Goal: Information Seeking & Learning: Learn about a topic

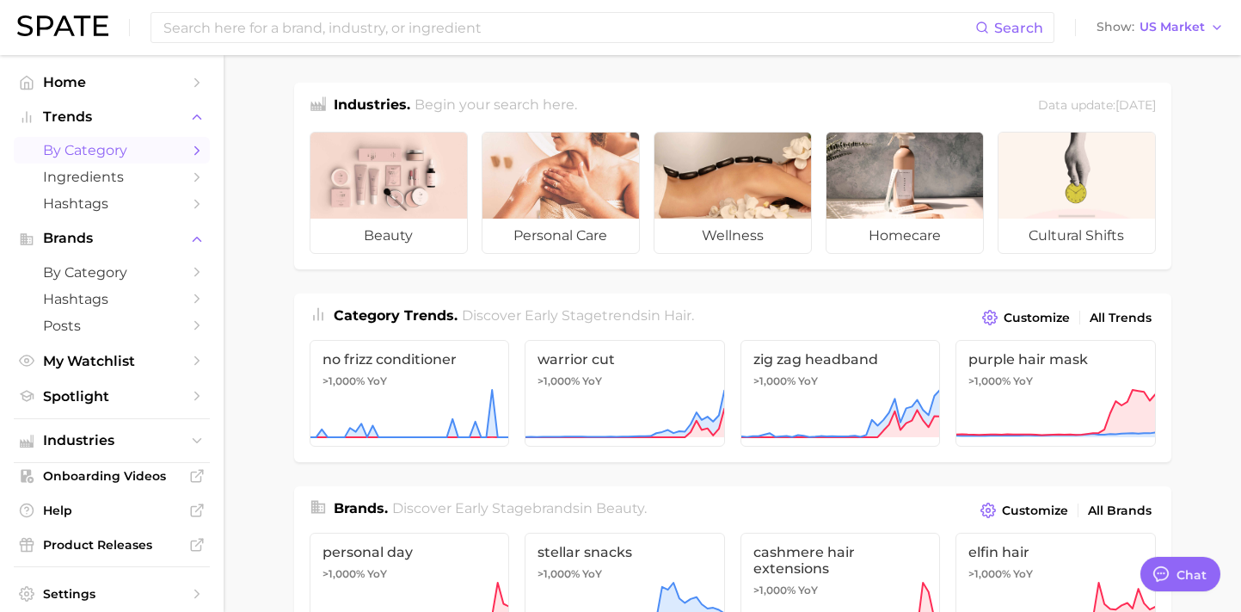
click at [196, 153] on polyline "Sidebar" at bounding box center [197, 150] width 4 height 8
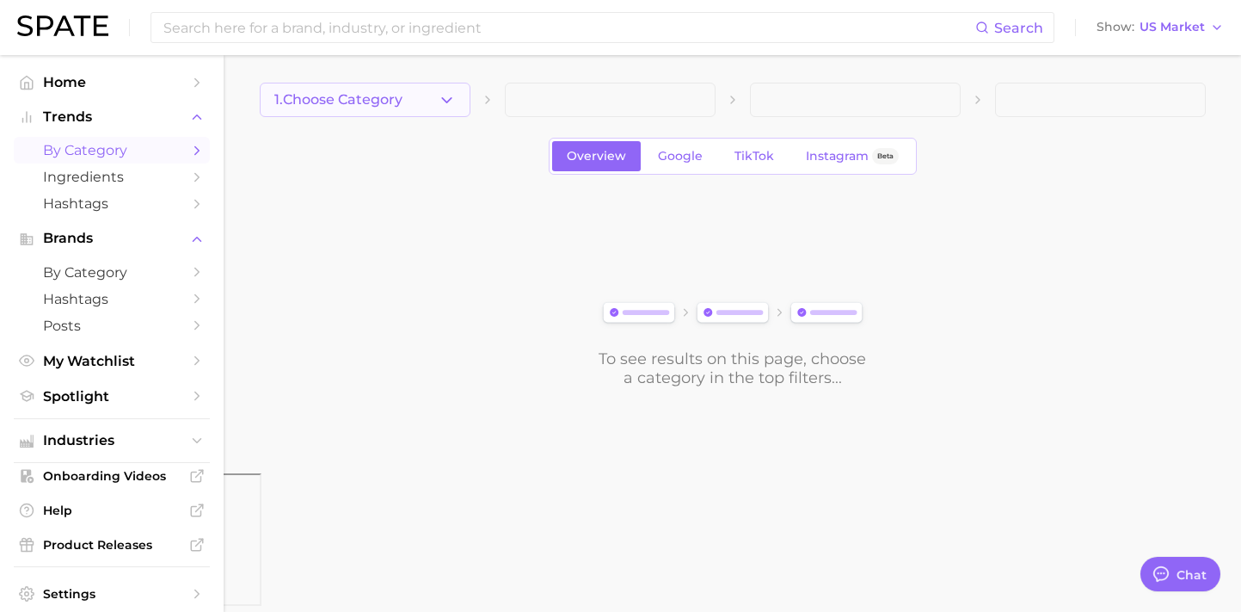
click at [449, 95] on icon "button" at bounding box center [447, 100] width 18 height 18
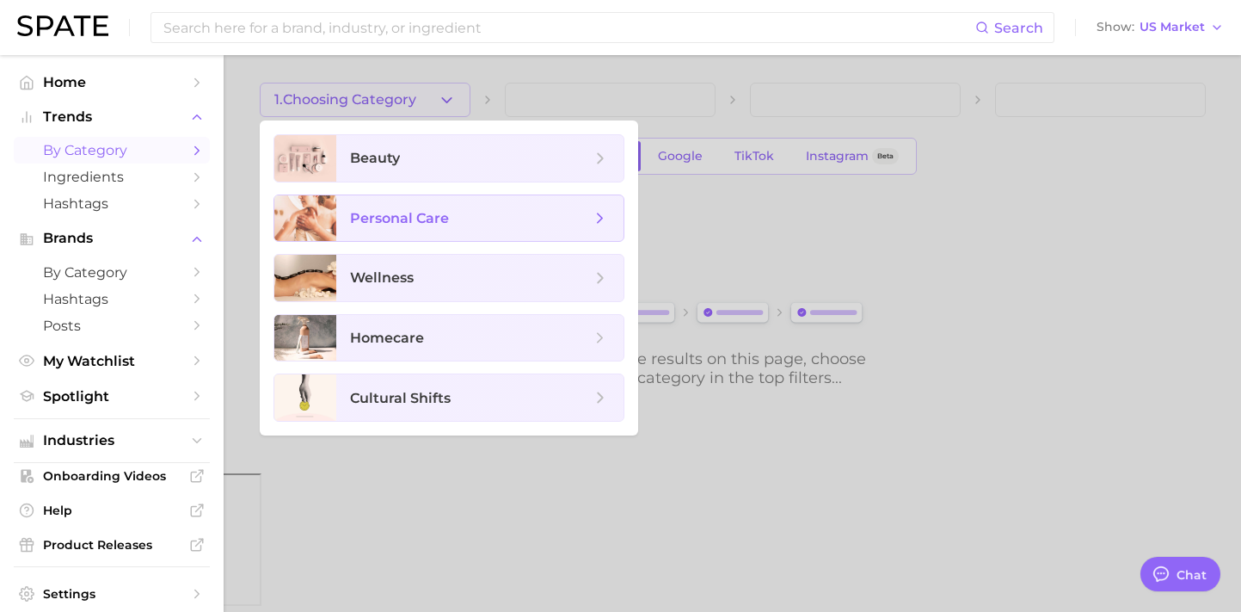
click at [526, 223] on span "personal care" at bounding box center [470, 218] width 241 height 19
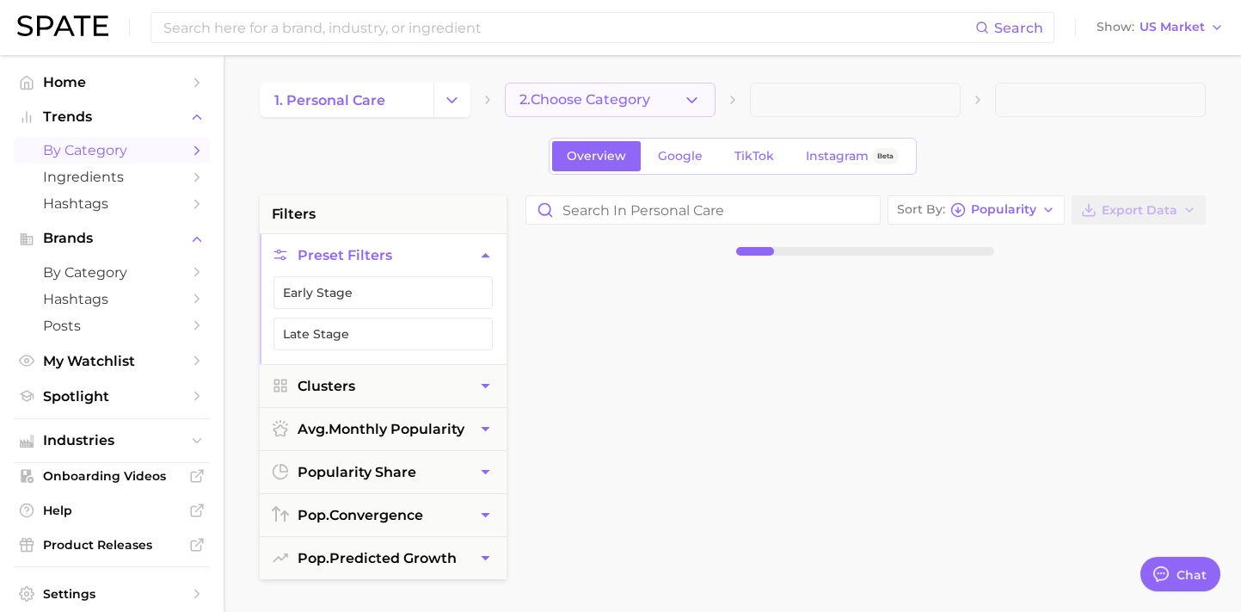
click at [686, 111] on button "2. Choose Category" at bounding box center [610, 100] width 211 height 34
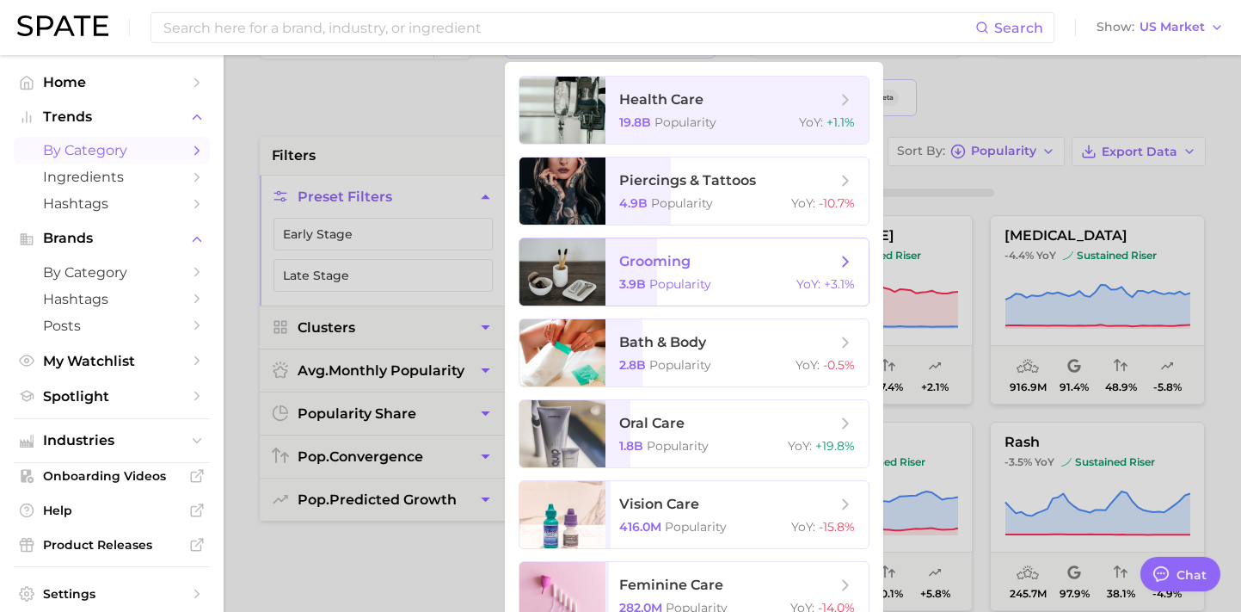
scroll to position [60, 0]
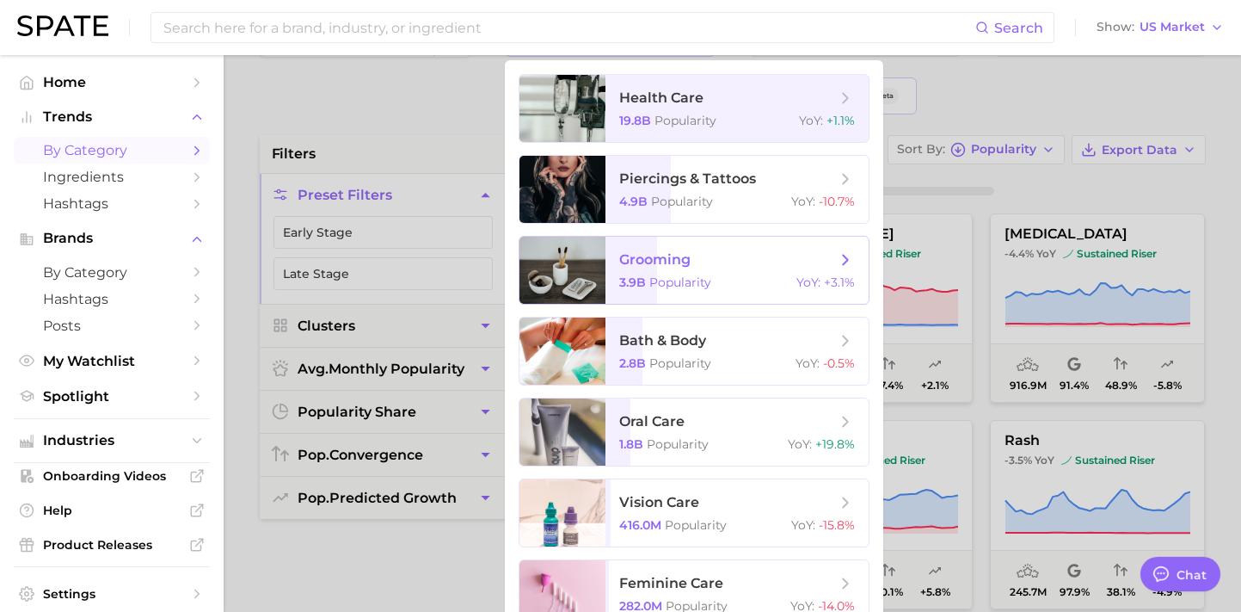
click at [845, 254] on icon at bounding box center [845, 259] width 19 height 19
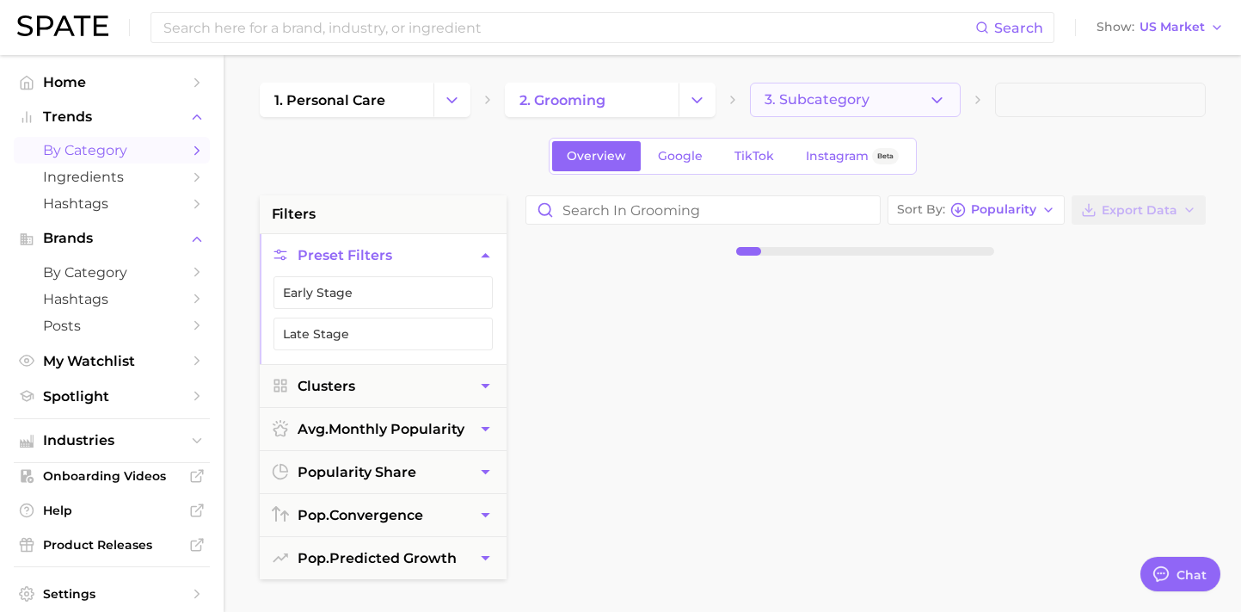
click at [925, 111] on button "3. Subcategory" at bounding box center [855, 100] width 211 height 34
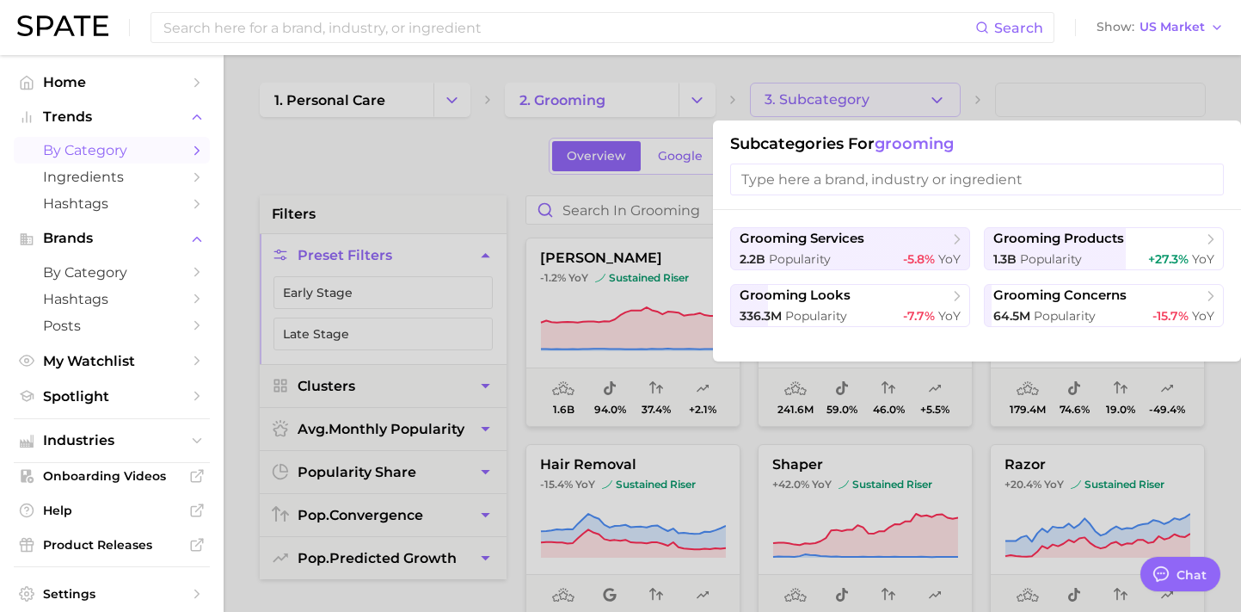
click at [876, 183] on input "search" at bounding box center [977, 179] width 494 height 32
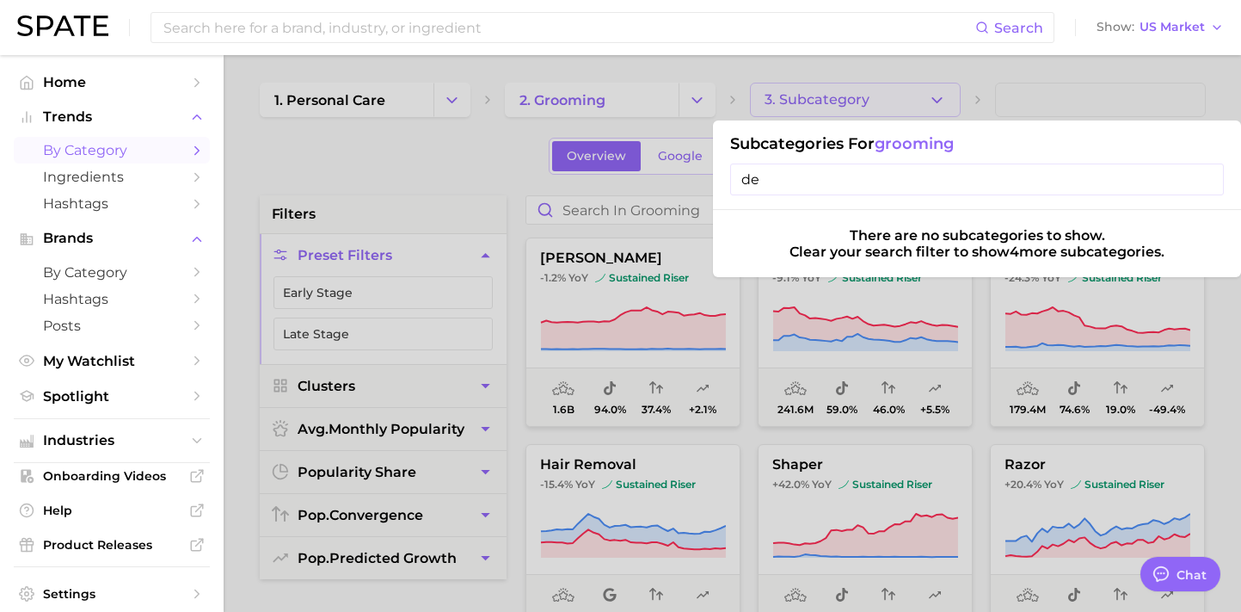
type input "d"
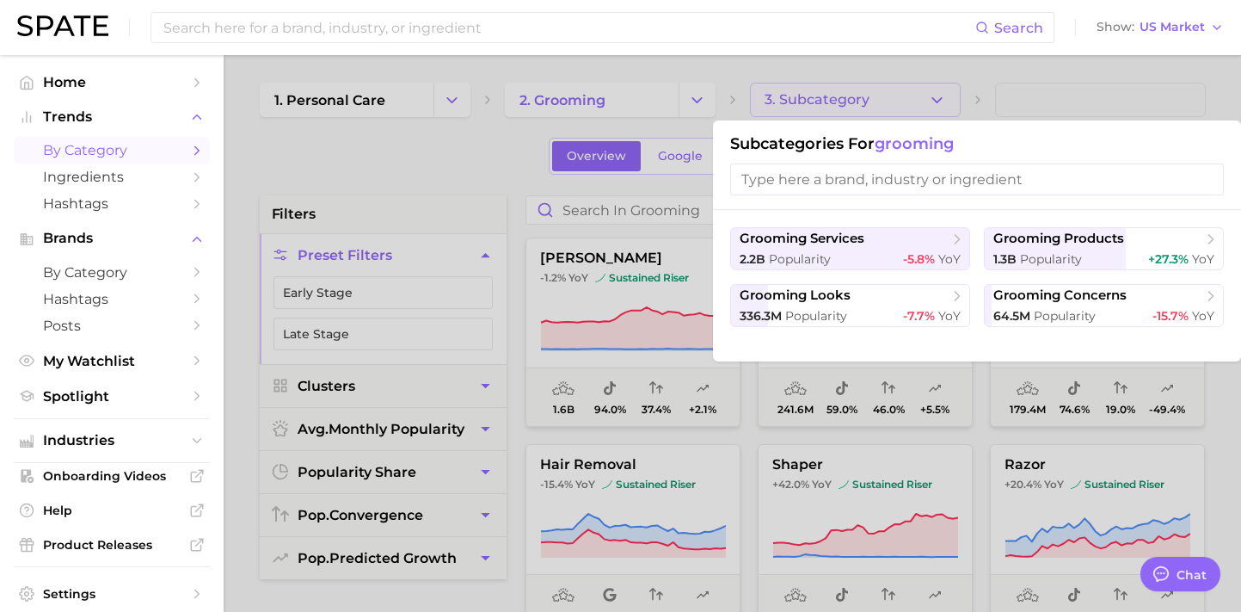
click at [686, 93] on div at bounding box center [620, 306] width 1241 height 612
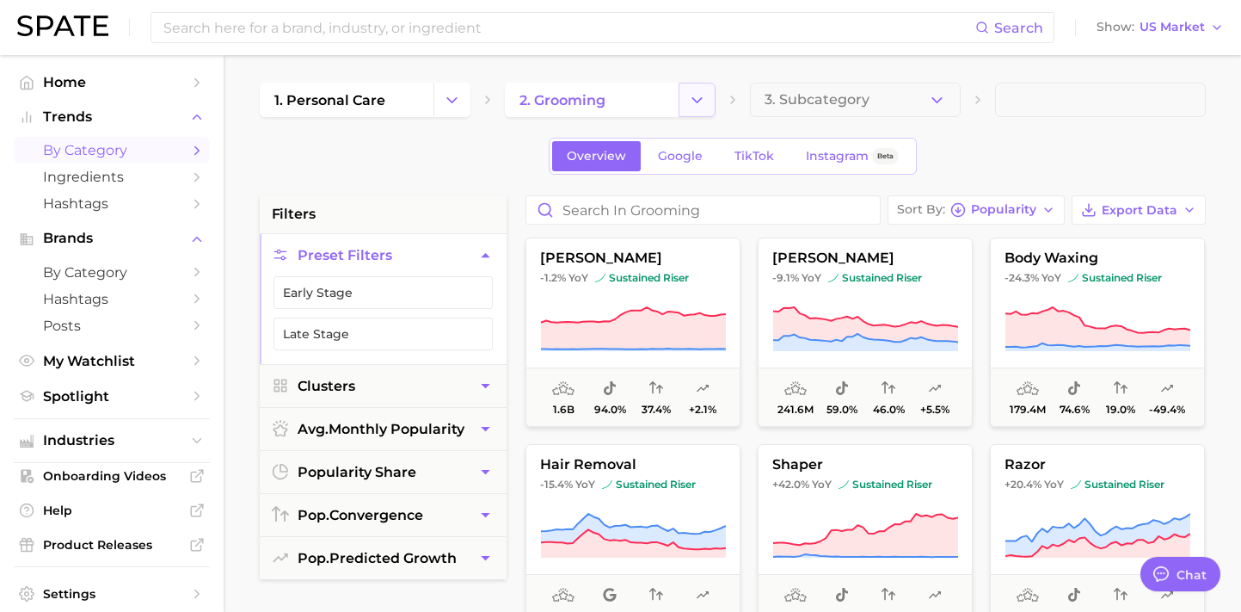
click at [698, 95] on icon "Change Category" at bounding box center [697, 100] width 18 height 18
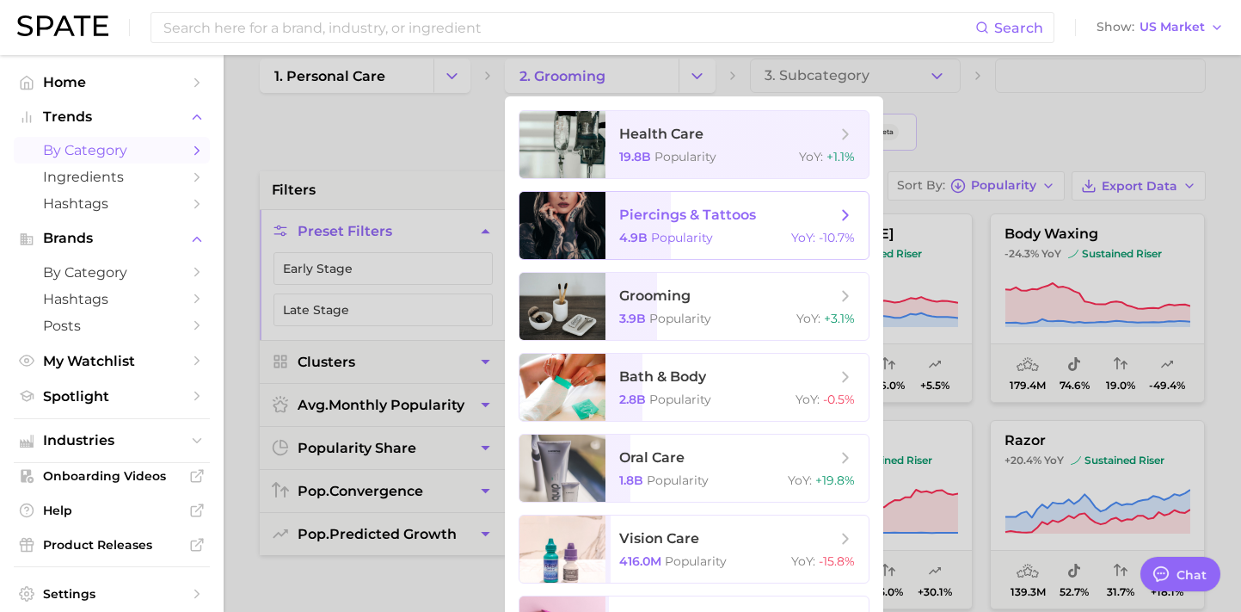
scroll to position [26, 0]
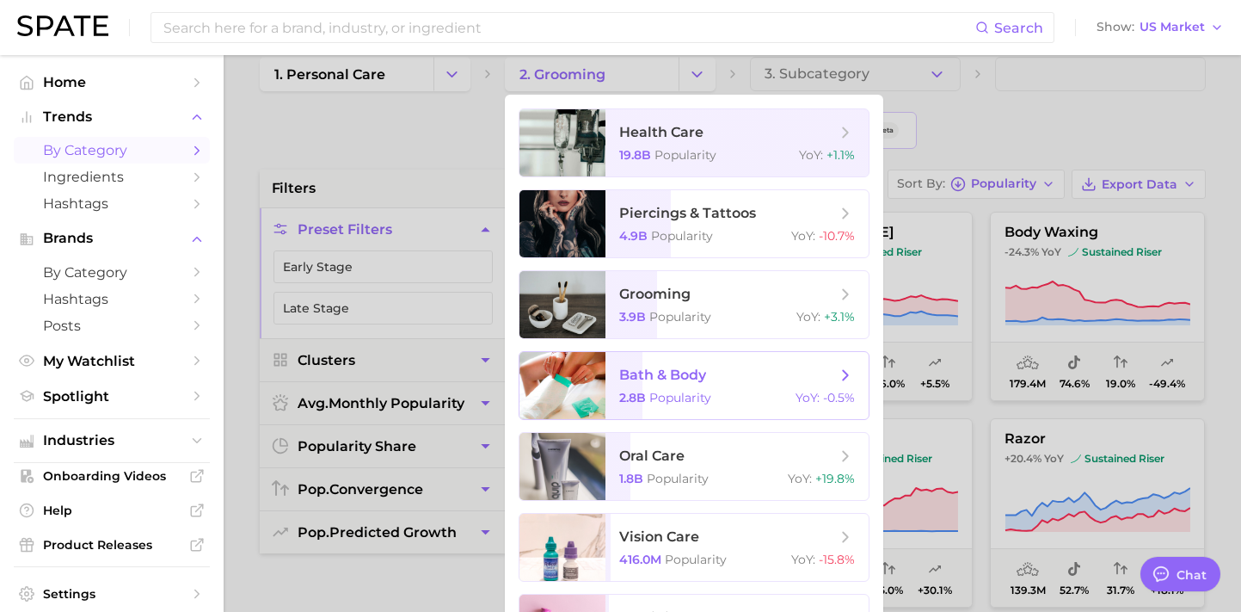
click at [744, 372] on span "bath & body" at bounding box center [727, 375] width 217 height 19
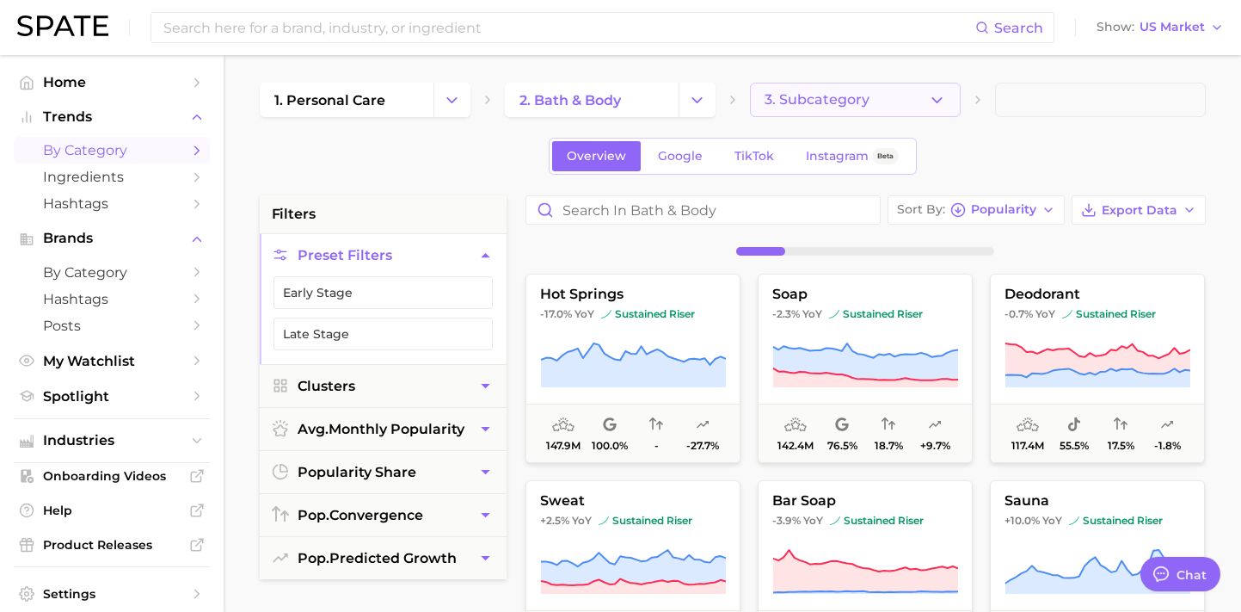
click at [901, 104] on button "3. Subcategory" at bounding box center [855, 100] width 211 height 34
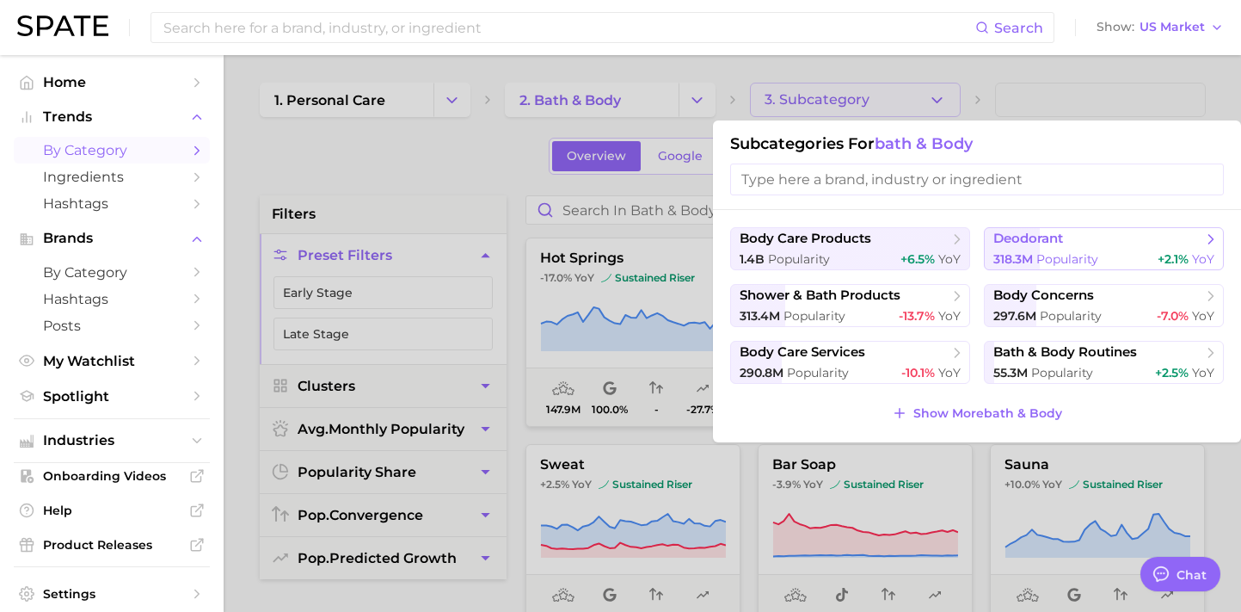
click at [1043, 251] on span "318.3m Popularity" at bounding box center [1045, 259] width 105 height 16
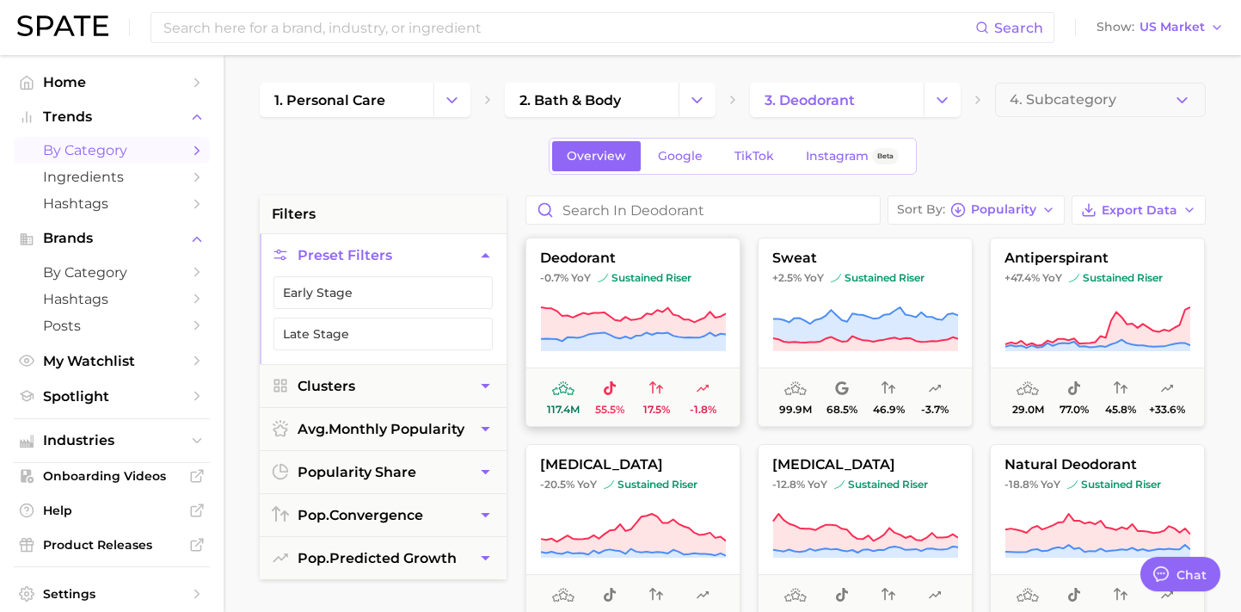
click at [678, 293] on button "deodorant -0.7% YoY sustained riser 117.4m 55.5% 17.5% -1.8%" at bounding box center [633, 331] width 215 height 189
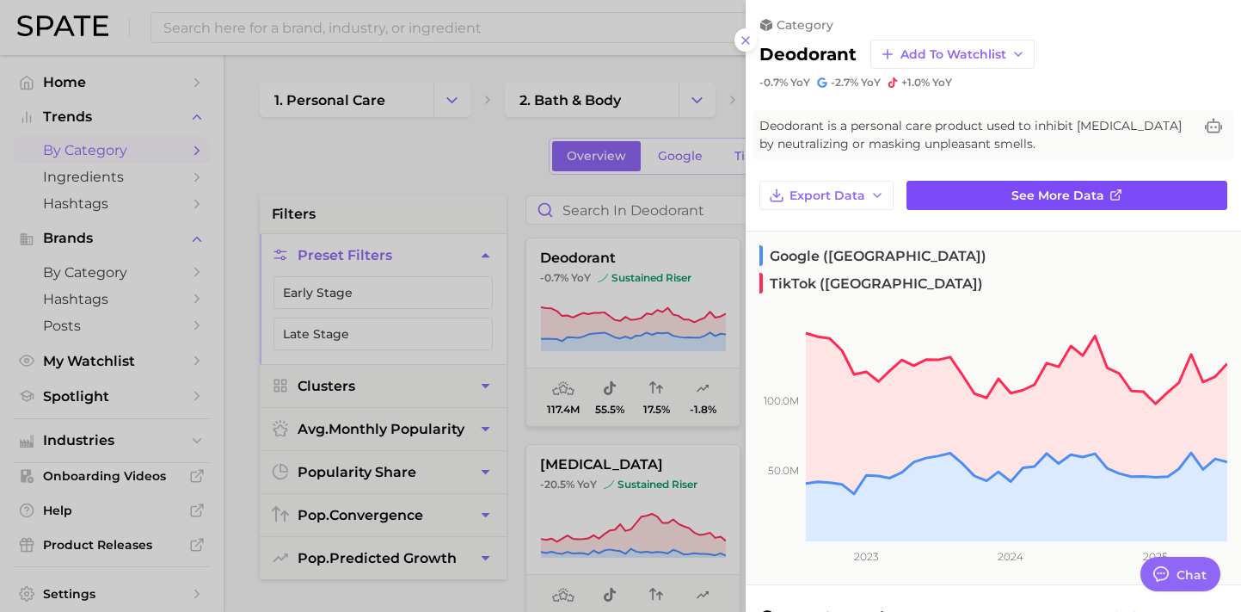
click at [1069, 198] on span "See more data" at bounding box center [1058, 195] width 93 height 15
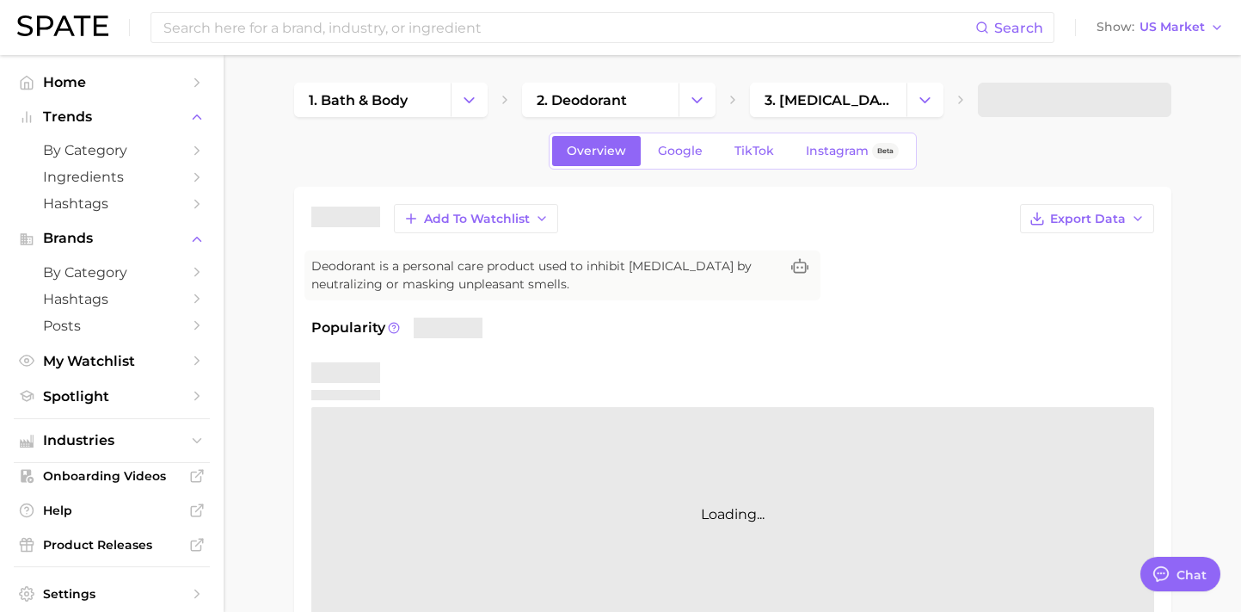
type textarea "x"
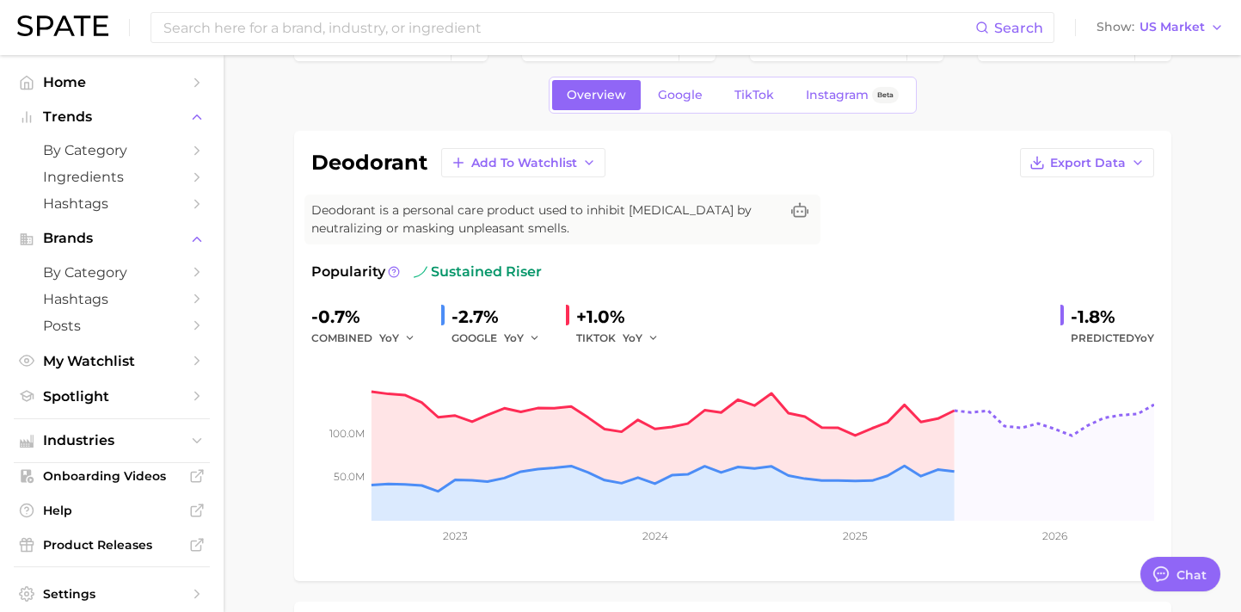
scroll to position [62, 0]
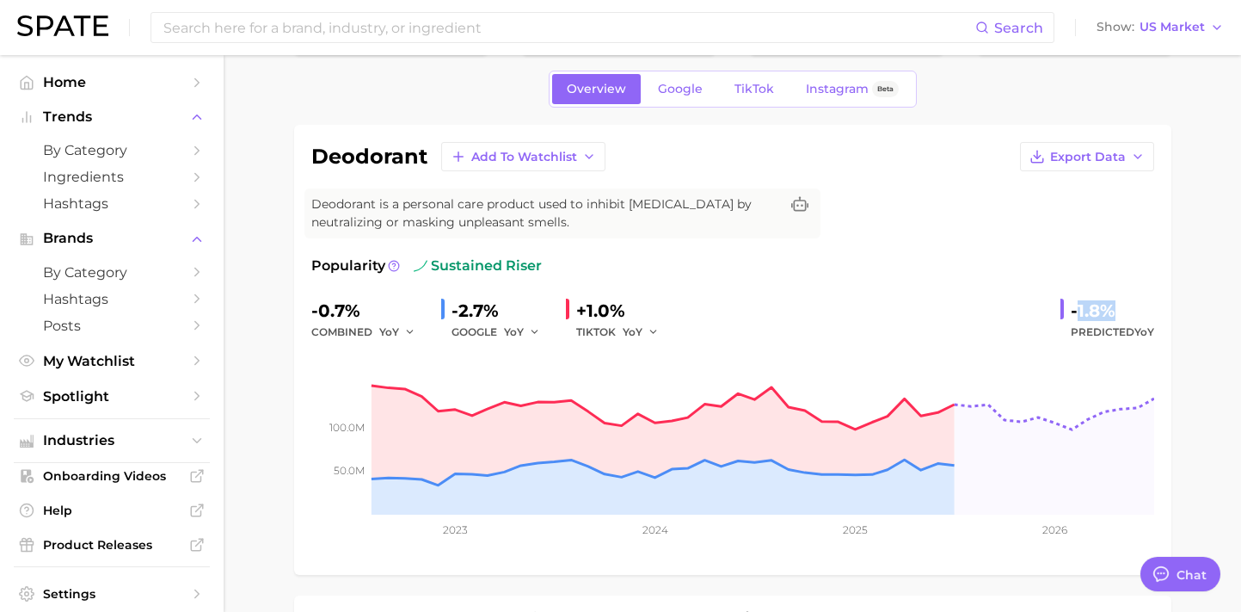
drag, startPoint x: 1077, startPoint y: 315, endPoint x: 1127, endPoint y: 316, distance: 49.9
click at [1127, 316] on div "-1.8%" at bounding box center [1112, 311] width 83 height 28
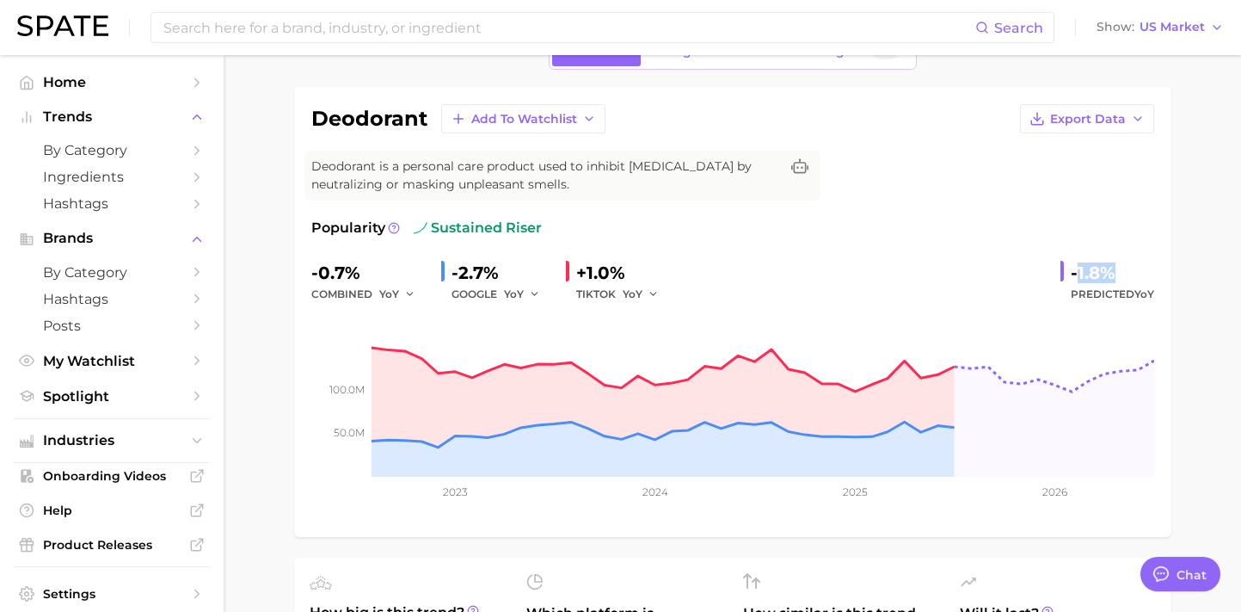
scroll to position [99, 0]
click at [683, 126] on div "deodorant Add to Watchlist Export Data" at bounding box center [732, 119] width 843 height 29
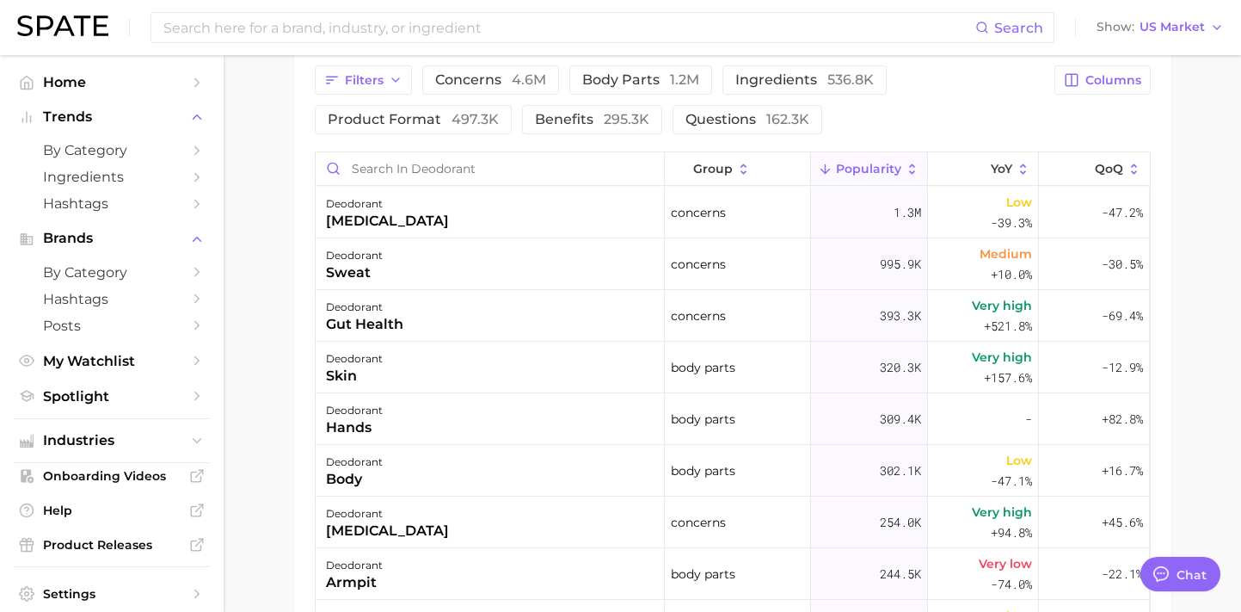
scroll to position [946, 0]
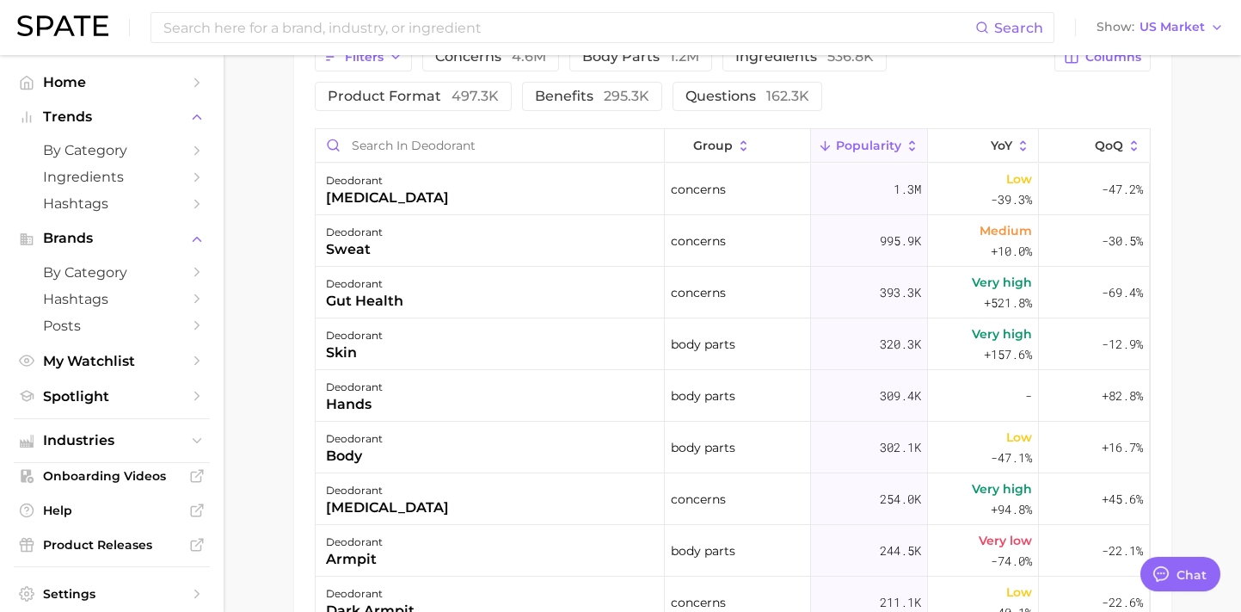
click at [572, 314] on div "deodorant gut health" at bounding box center [490, 293] width 349 height 52
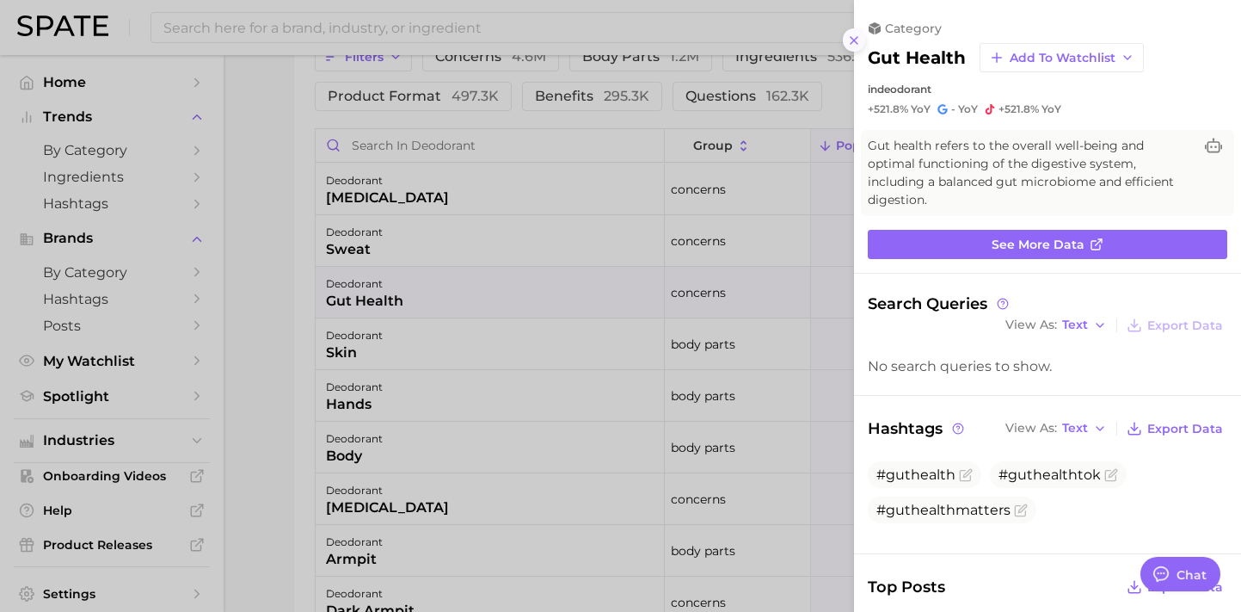
click at [848, 44] on icon at bounding box center [854, 41] width 14 height 14
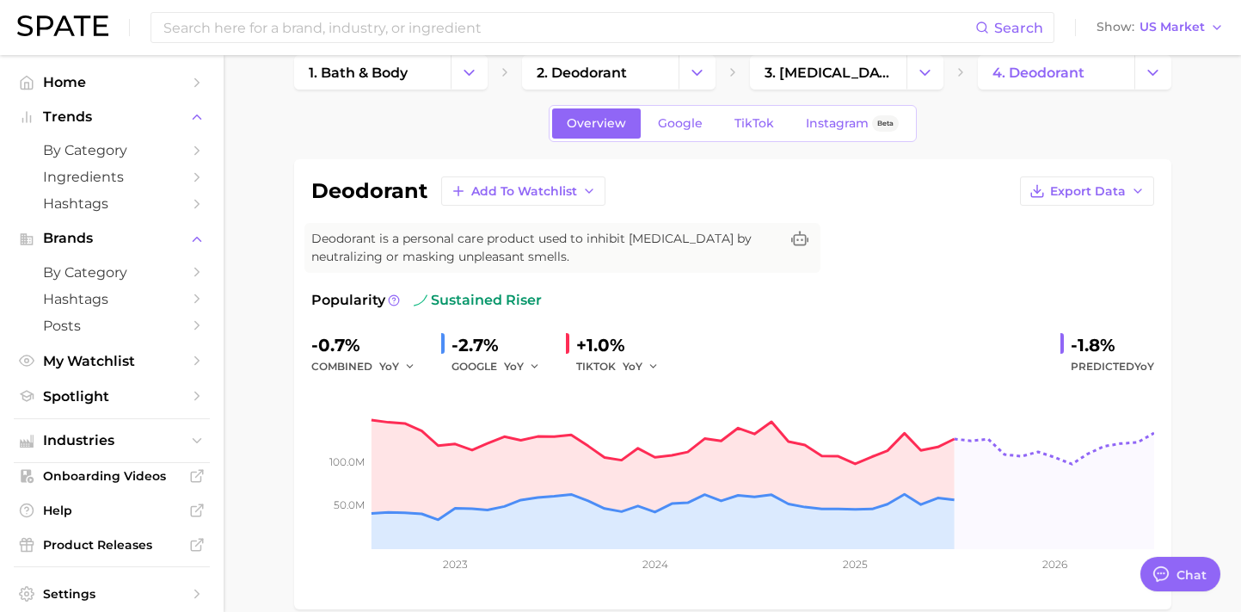
scroll to position [0, 0]
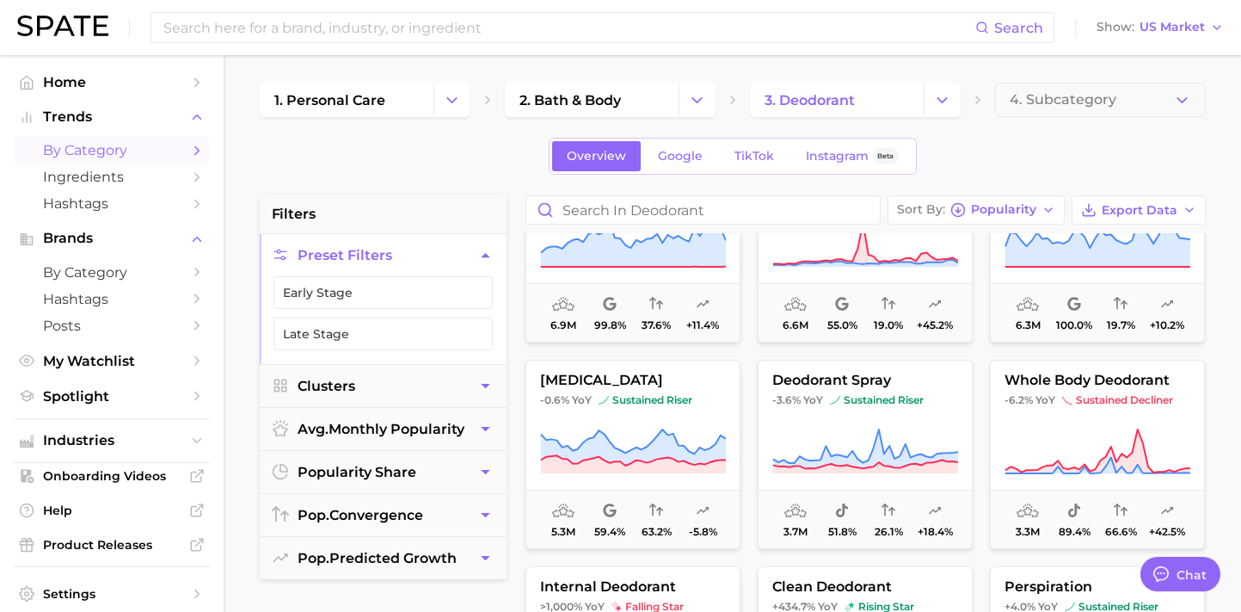
scroll to position [500, 0]
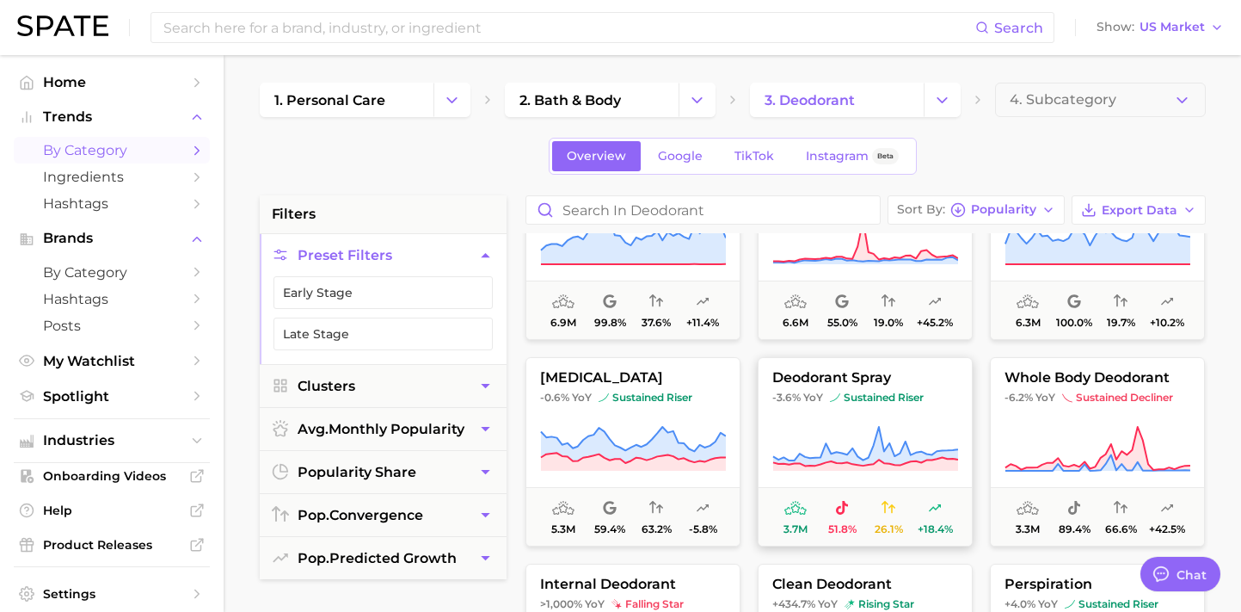
click at [846, 410] on button "deodorant spray -3.6% YoY sustained riser 3.7m 51.8% 26.1% +18.4%" at bounding box center [865, 451] width 215 height 189
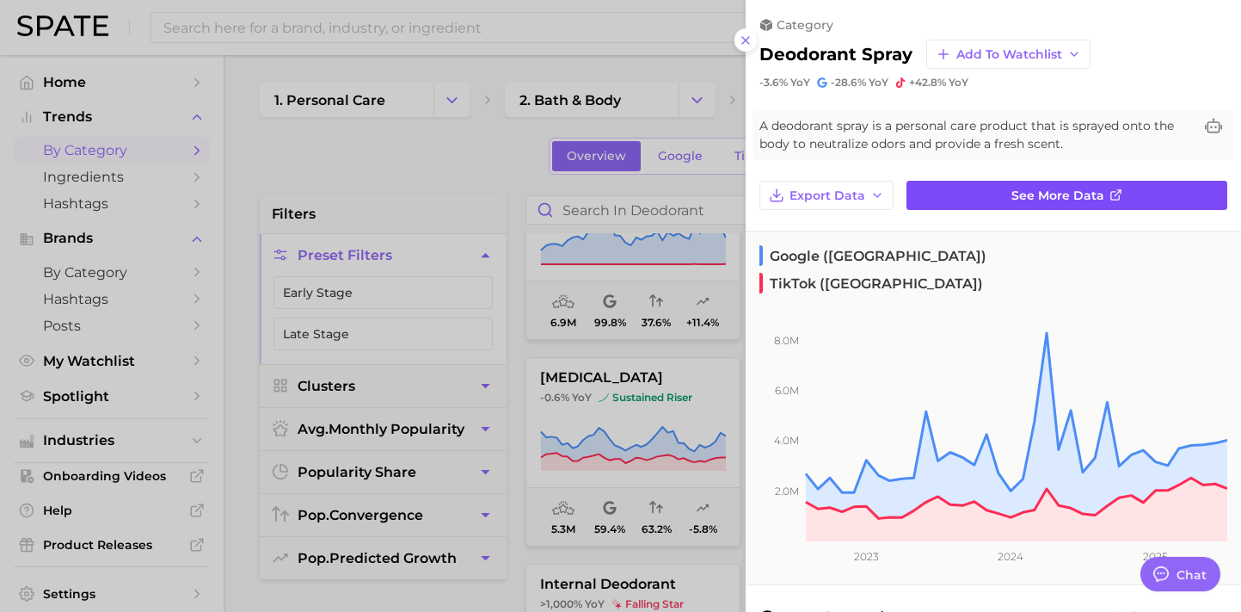
click at [1057, 191] on span "See more data" at bounding box center [1058, 195] width 93 height 15
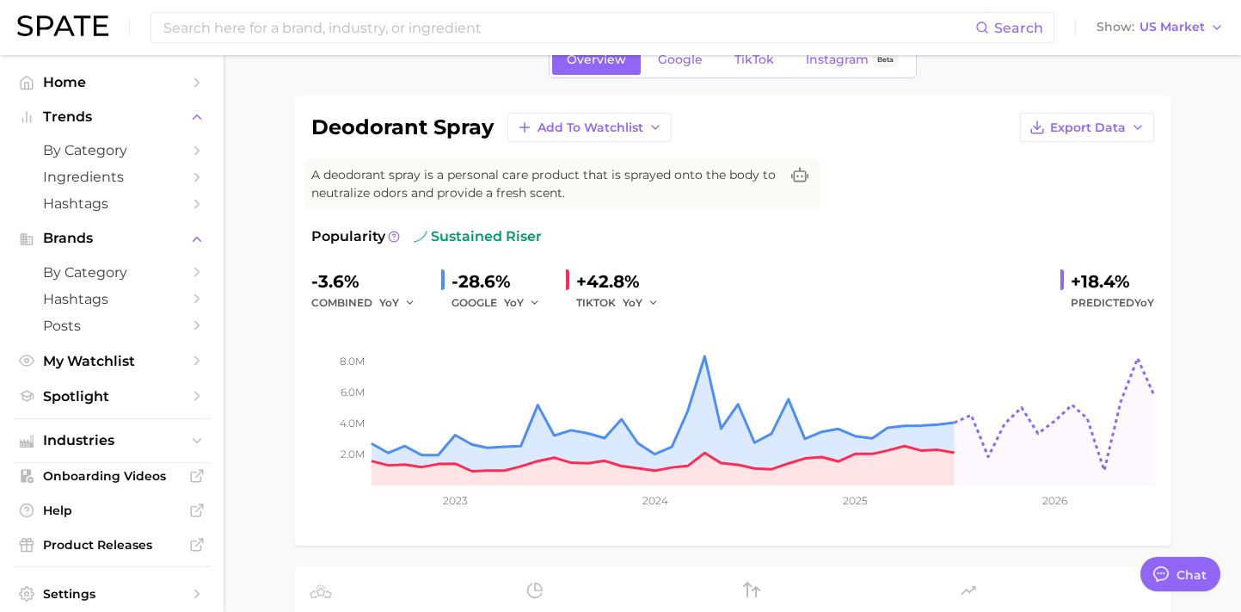
scroll to position [89, 0]
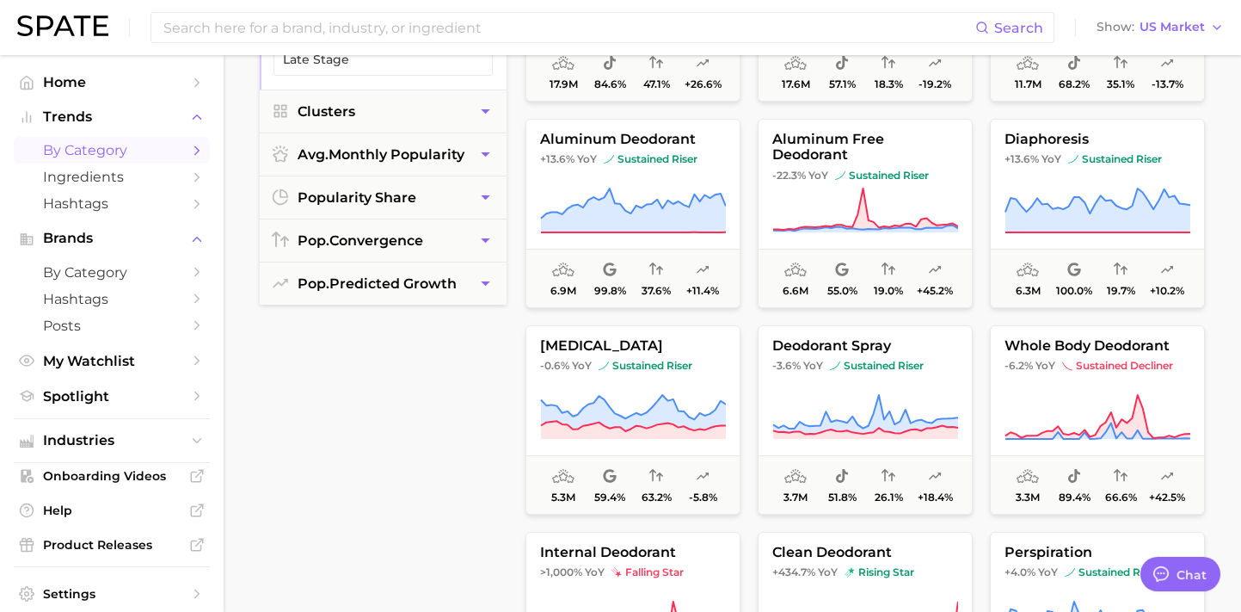
scroll to position [259, 0]
click at [1137, 371] on button "whole body deodorant -6.2% YoY sustained decliner 3.3m 89.4% 66.6% +42.5%" at bounding box center [1097, 417] width 215 height 189
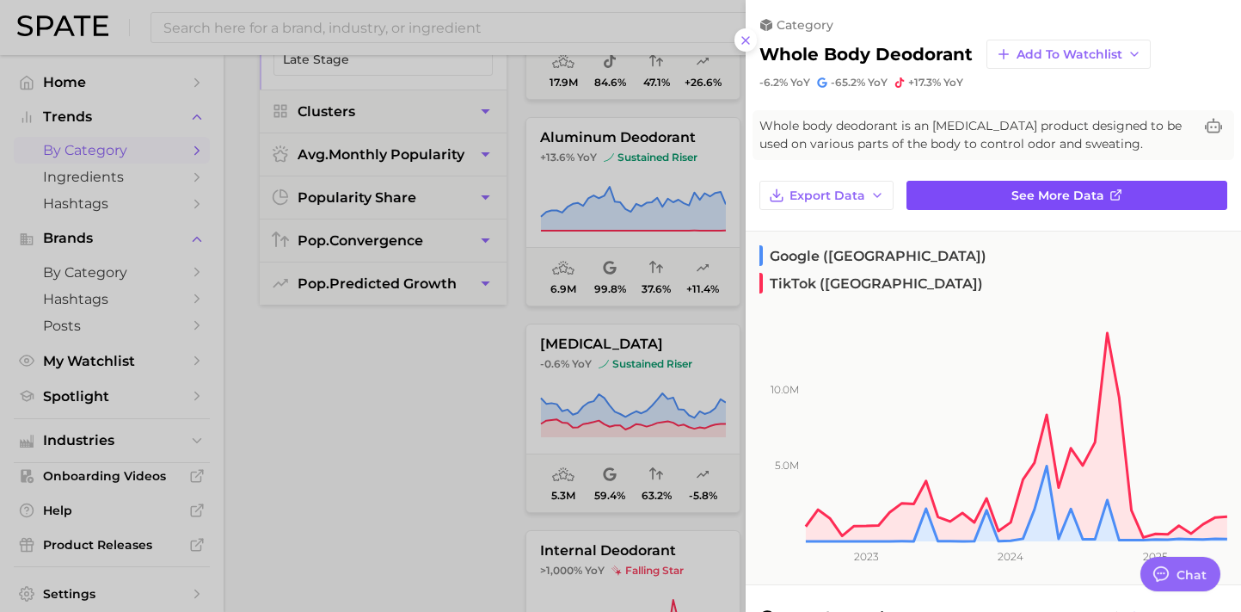
click at [1050, 191] on span "See more data" at bounding box center [1058, 195] width 93 height 15
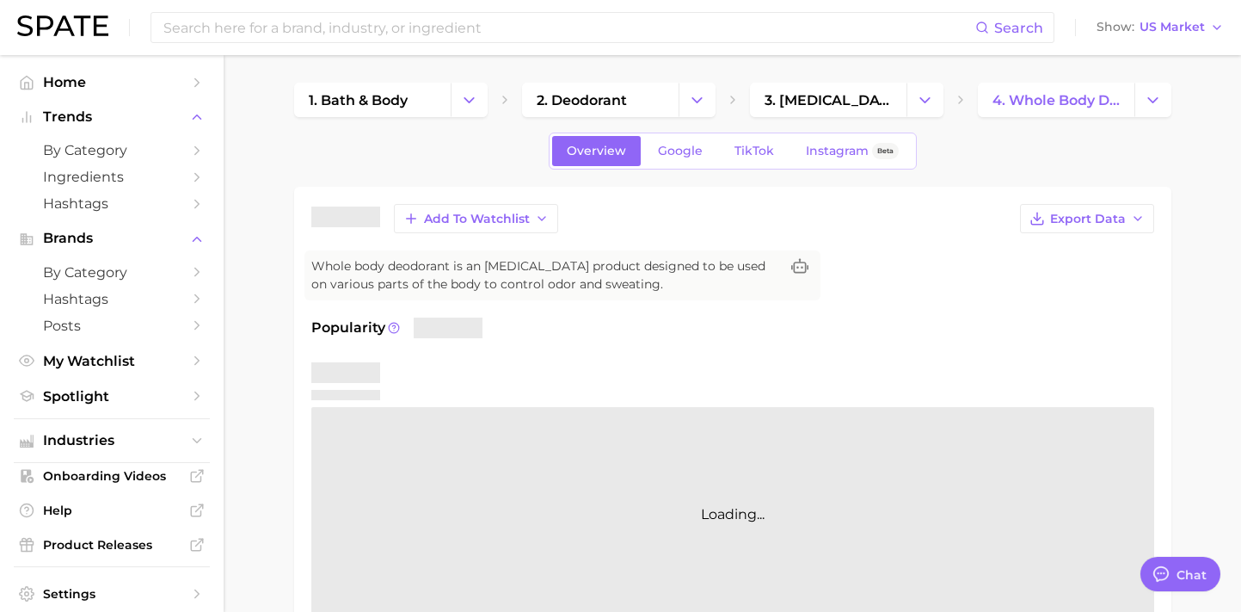
click at [645, 472] on div "Loading..." at bounding box center [732, 514] width 843 height 215
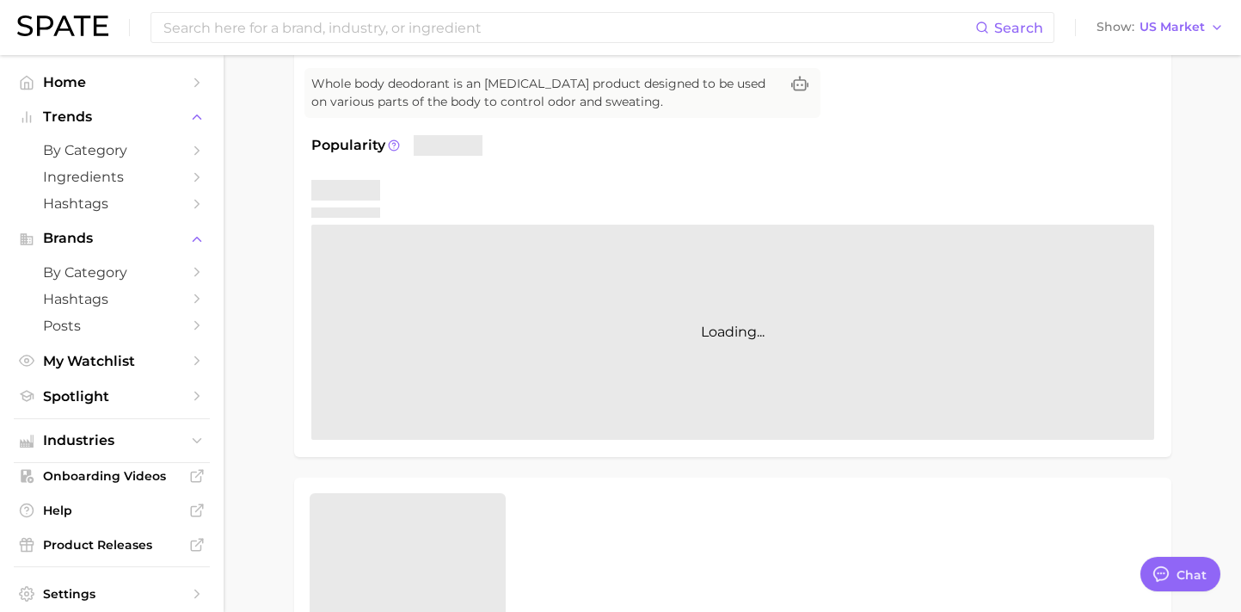
scroll to position [140, 0]
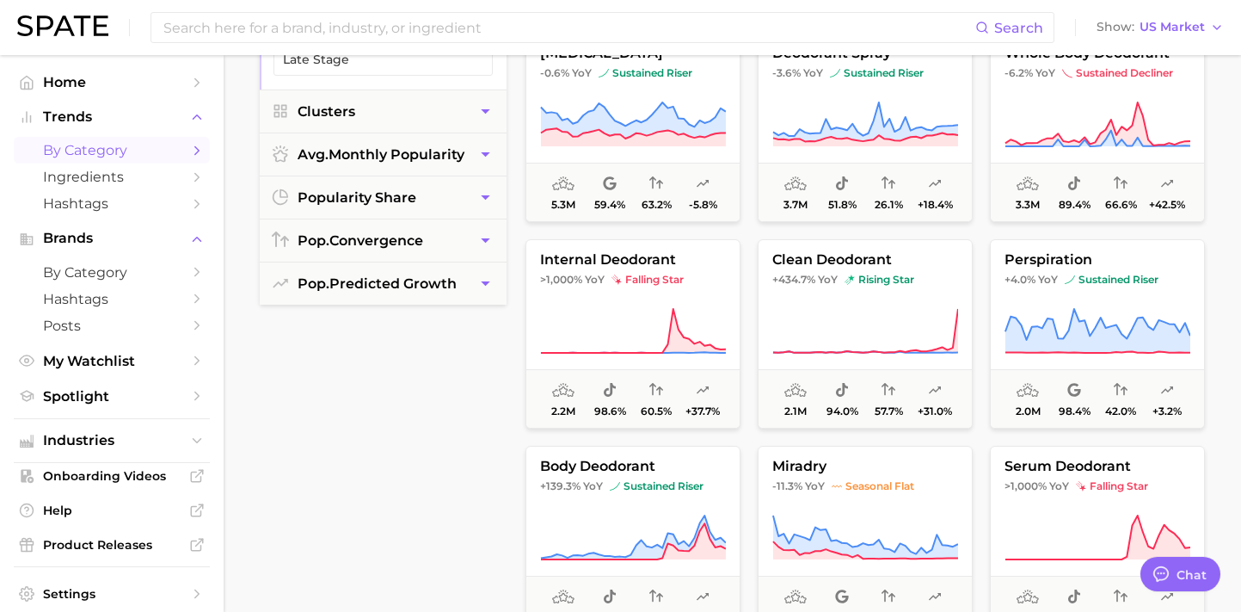
scroll to position [600, 0]
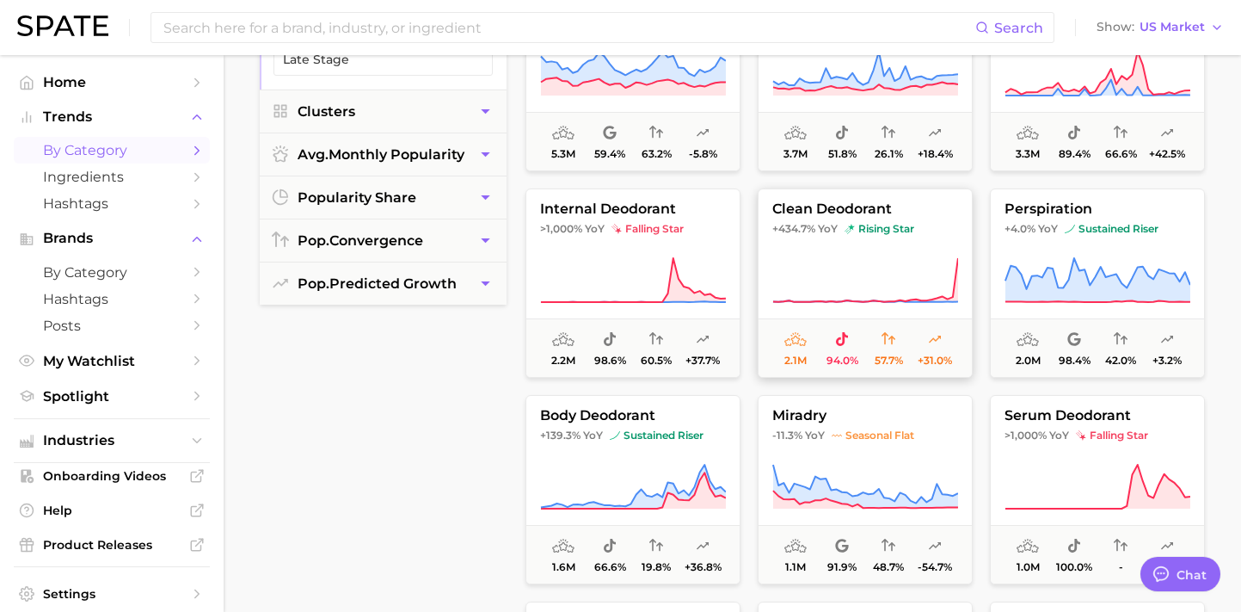
click at [858, 262] on icon at bounding box center [865, 280] width 186 height 48
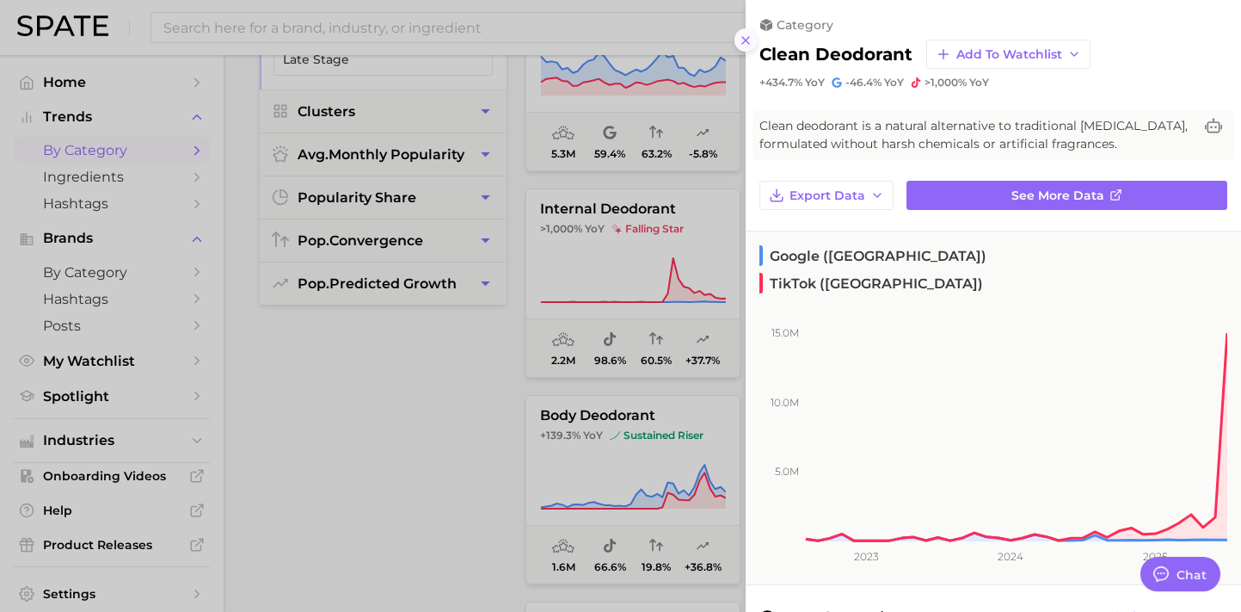
click at [750, 47] on button at bounding box center [746, 39] width 23 height 23
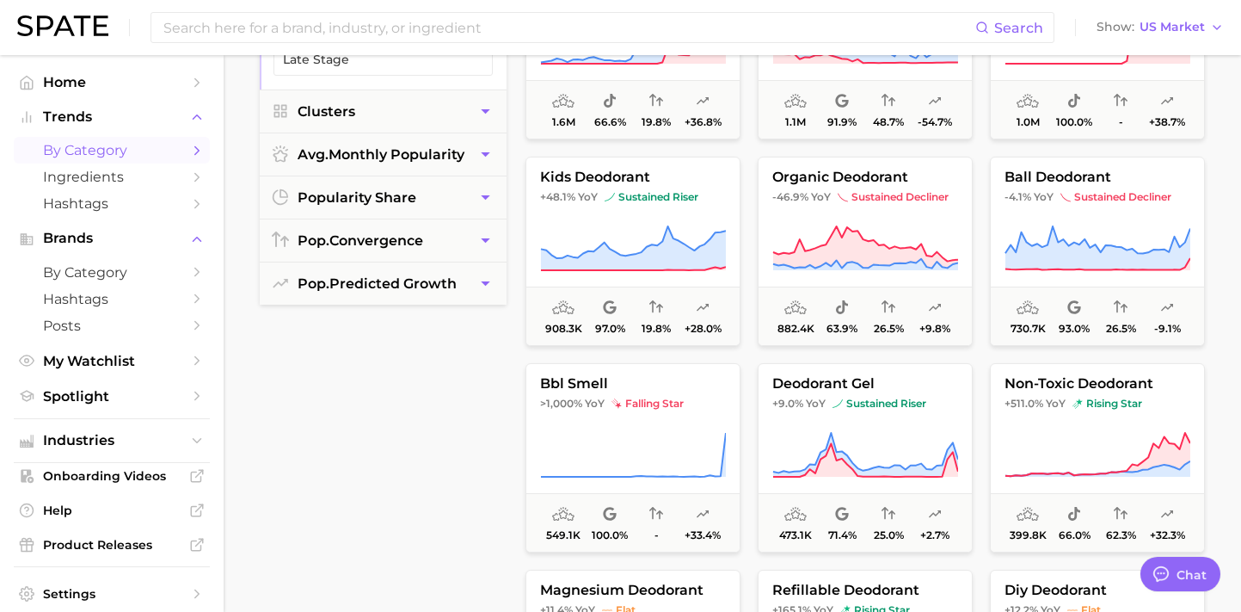
scroll to position [1046, 0]
click at [884, 398] on span "sustained riser" at bounding box center [880, 403] width 94 height 14
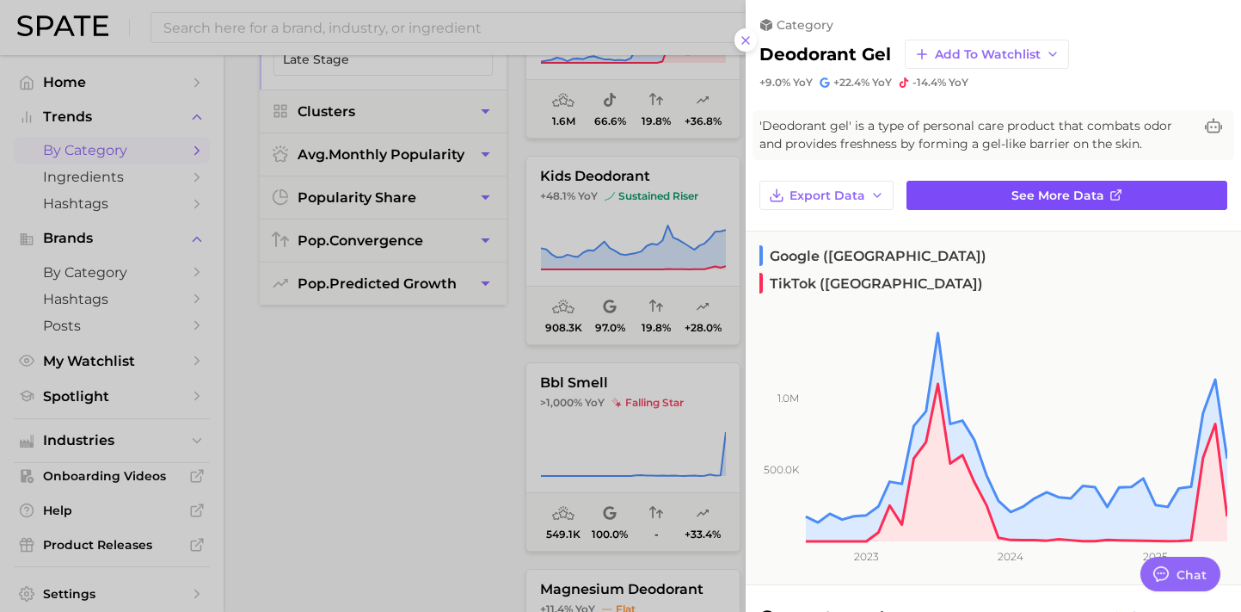
click at [1022, 199] on span "See more data" at bounding box center [1058, 195] width 93 height 15
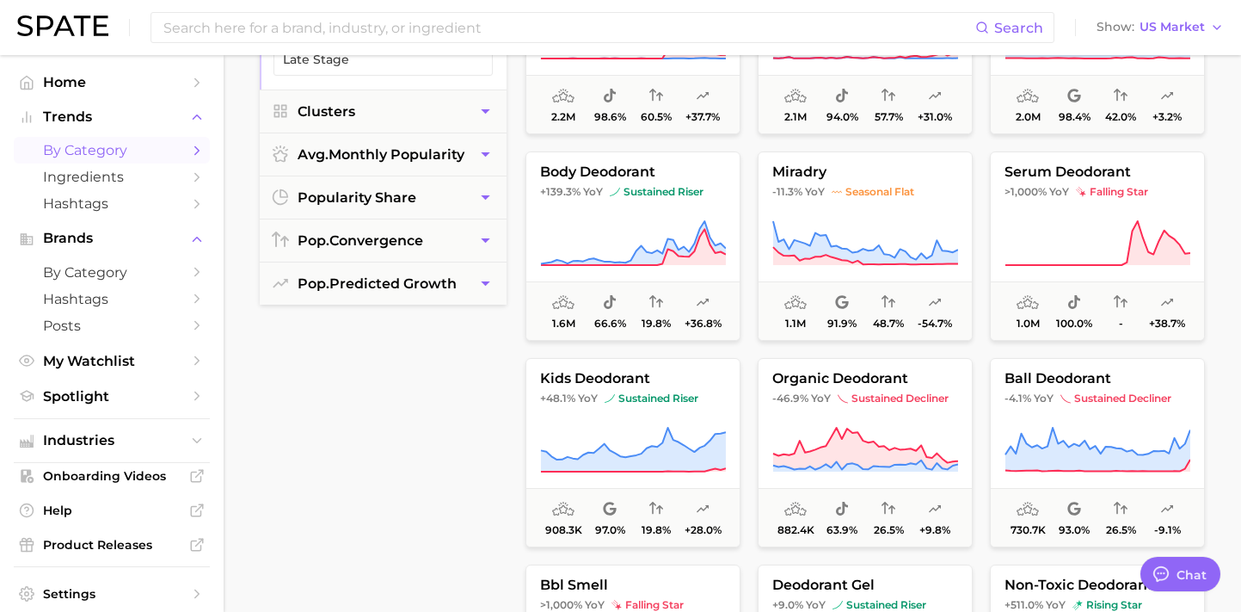
scroll to position [846, 0]
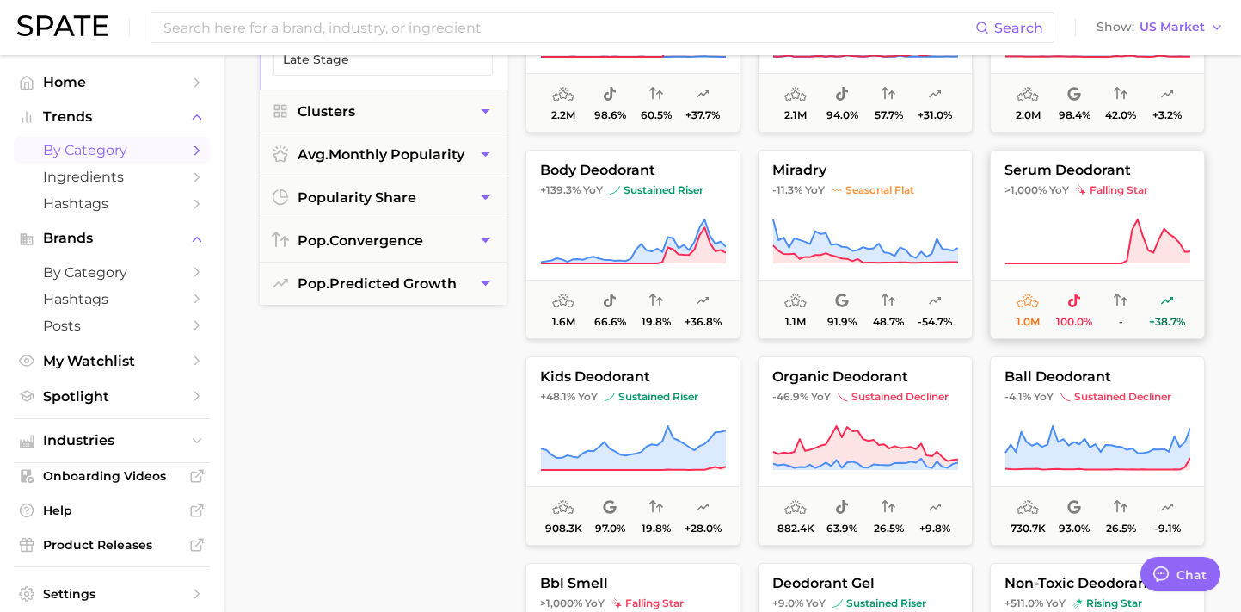
click at [1033, 201] on button "serum deodorant >1,000% YoY falling star 1.0m 100.0% - +38.7%" at bounding box center [1097, 244] width 215 height 189
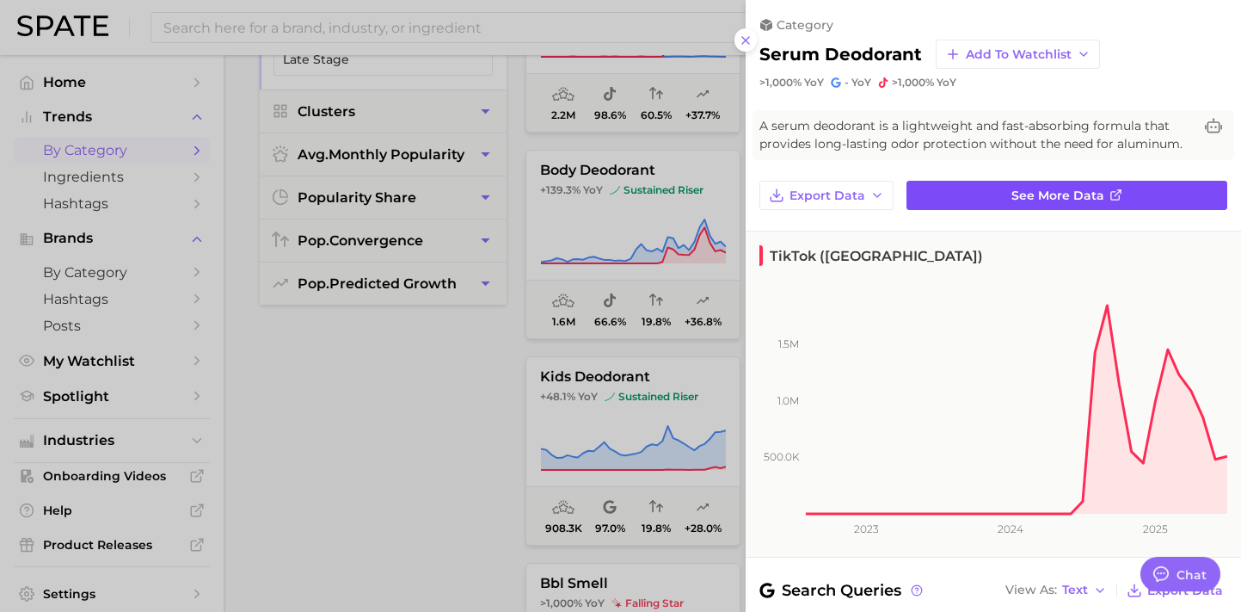
click at [1046, 191] on span "See more data" at bounding box center [1058, 195] width 93 height 15
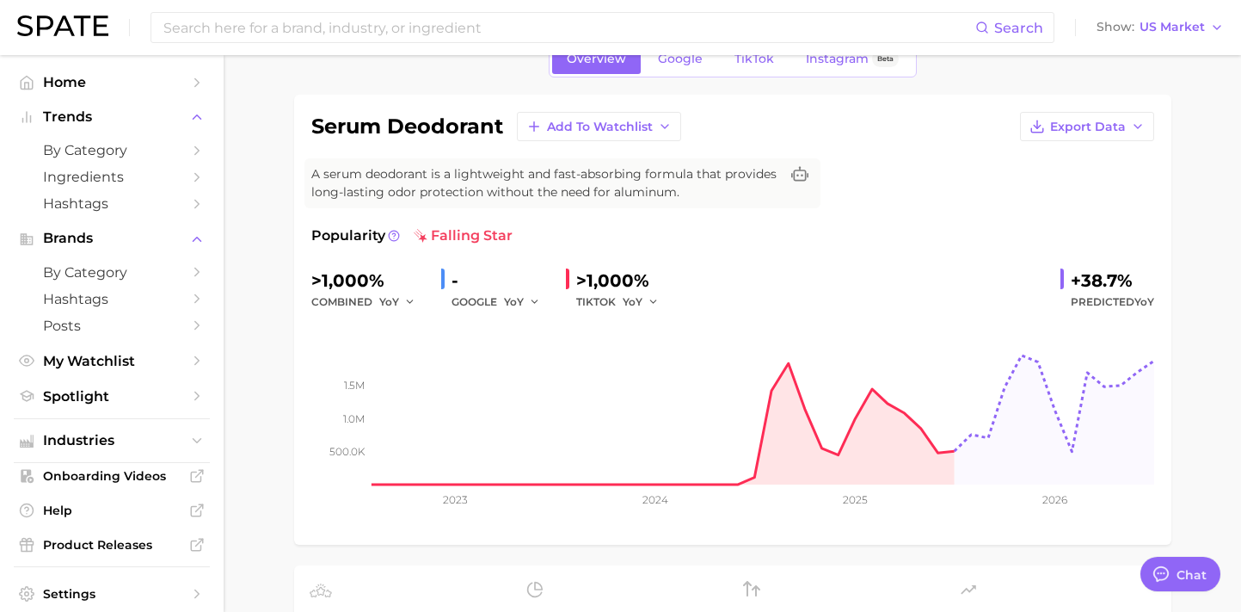
scroll to position [94, 0]
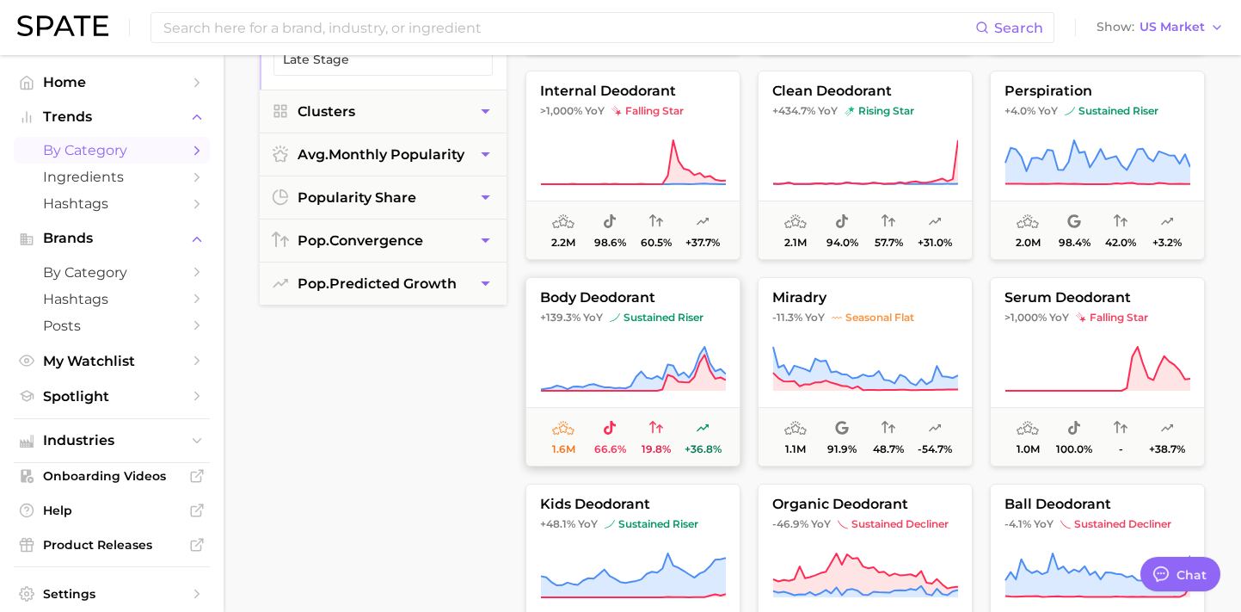
scroll to position [719, 0]
click at [652, 320] on span "sustained riser" at bounding box center [657, 317] width 94 height 14
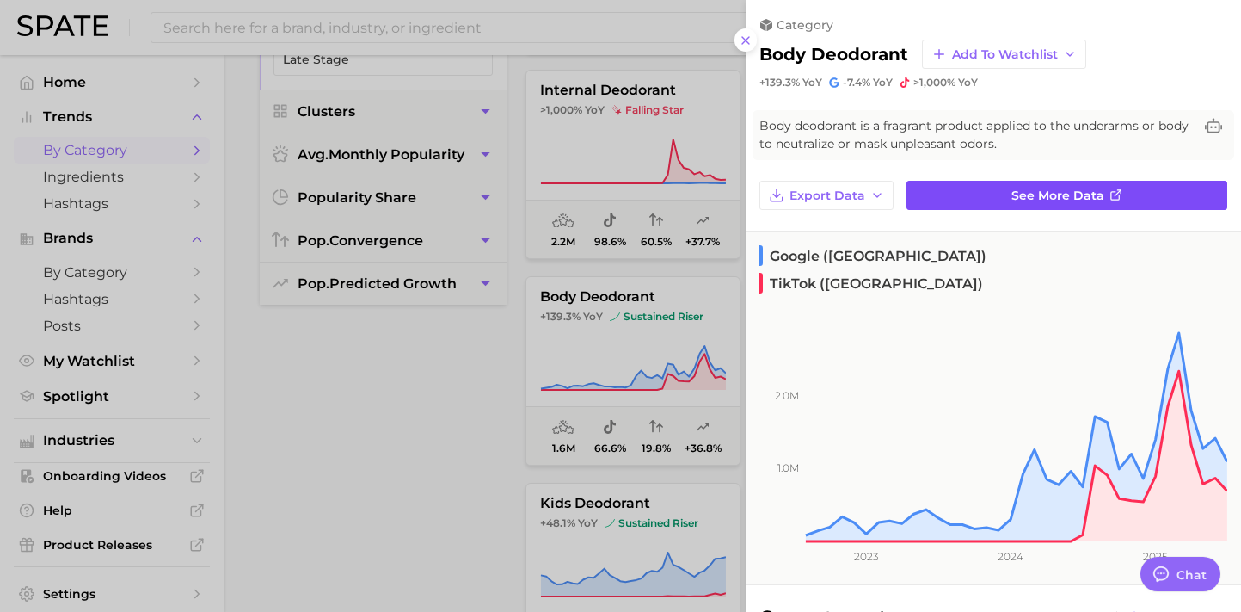
click at [1018, 192] on span "See more data" at bounding box center [1058, 195] width 93 height 15
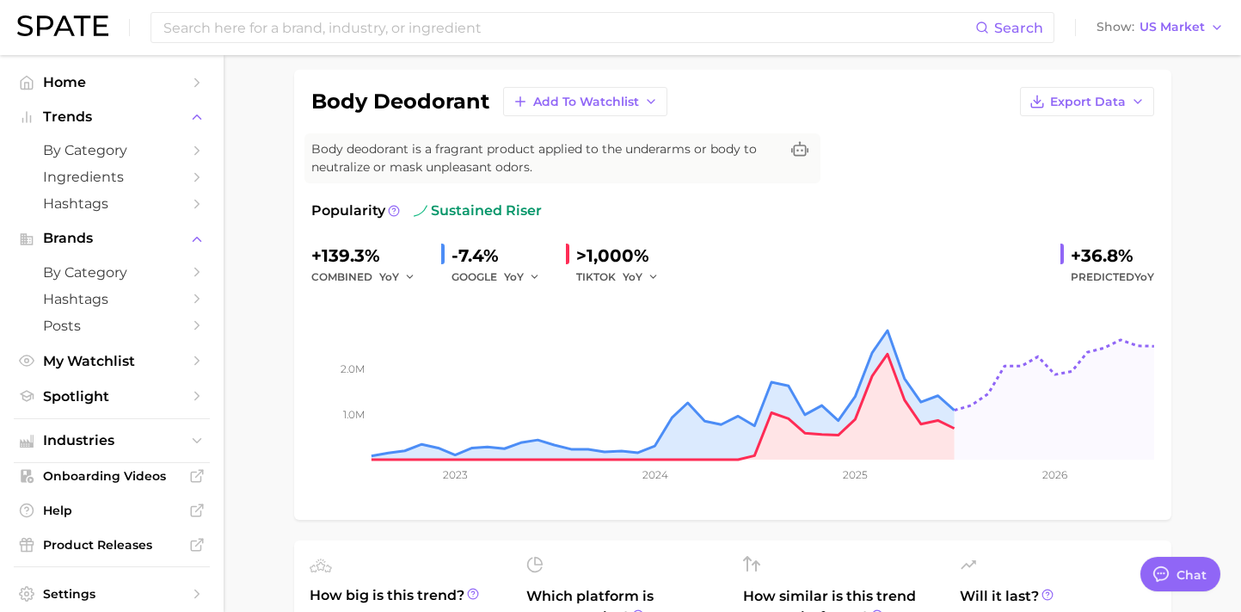
scroll to position [113, 0]
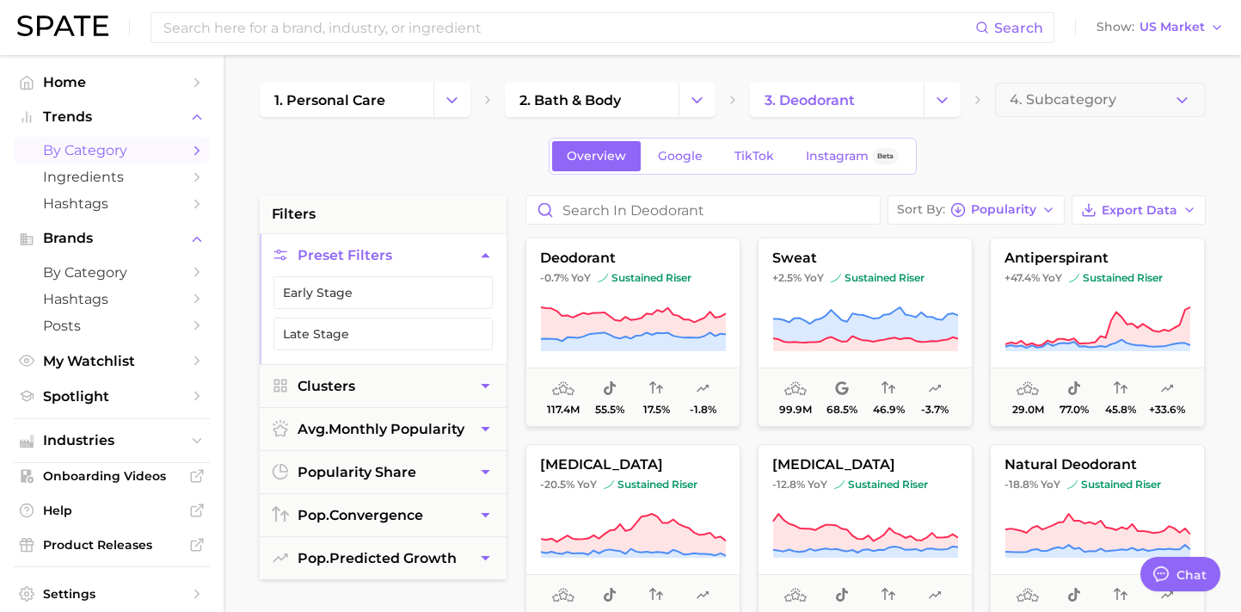
click at [1100, 165] on div "Overview Google TikTok Instagram Beta" at bounding box center [733, 156] width 946 height 37
